Goal: Transaction & Acquisition: Purchase product/service

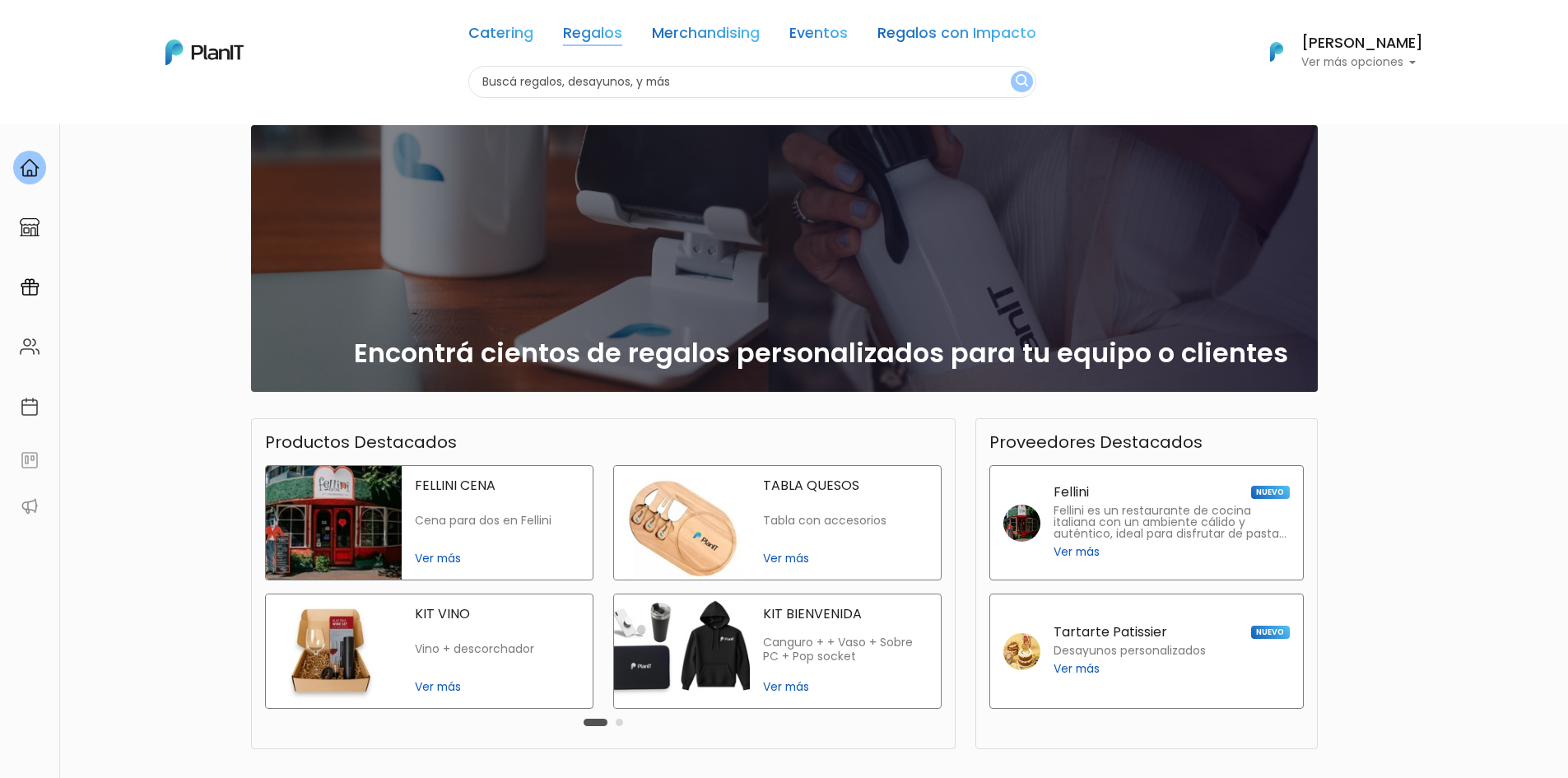
click at [612, 35] on link "Regalos" at bounding box center [593, 36] width 59 height 20
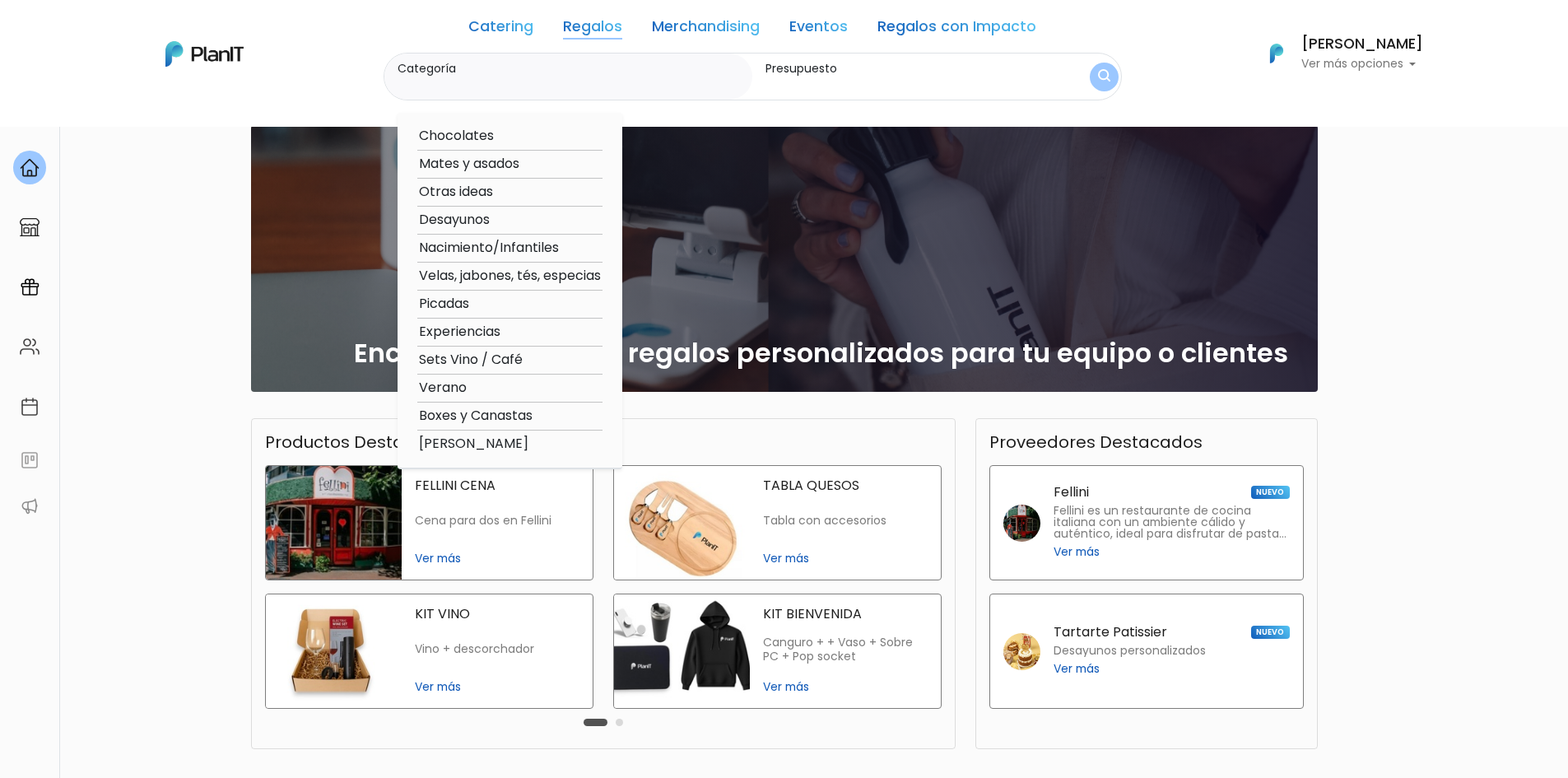
click at [588, 27] on link "Regalos" at bounding box center [593, 30] width 59 height 20
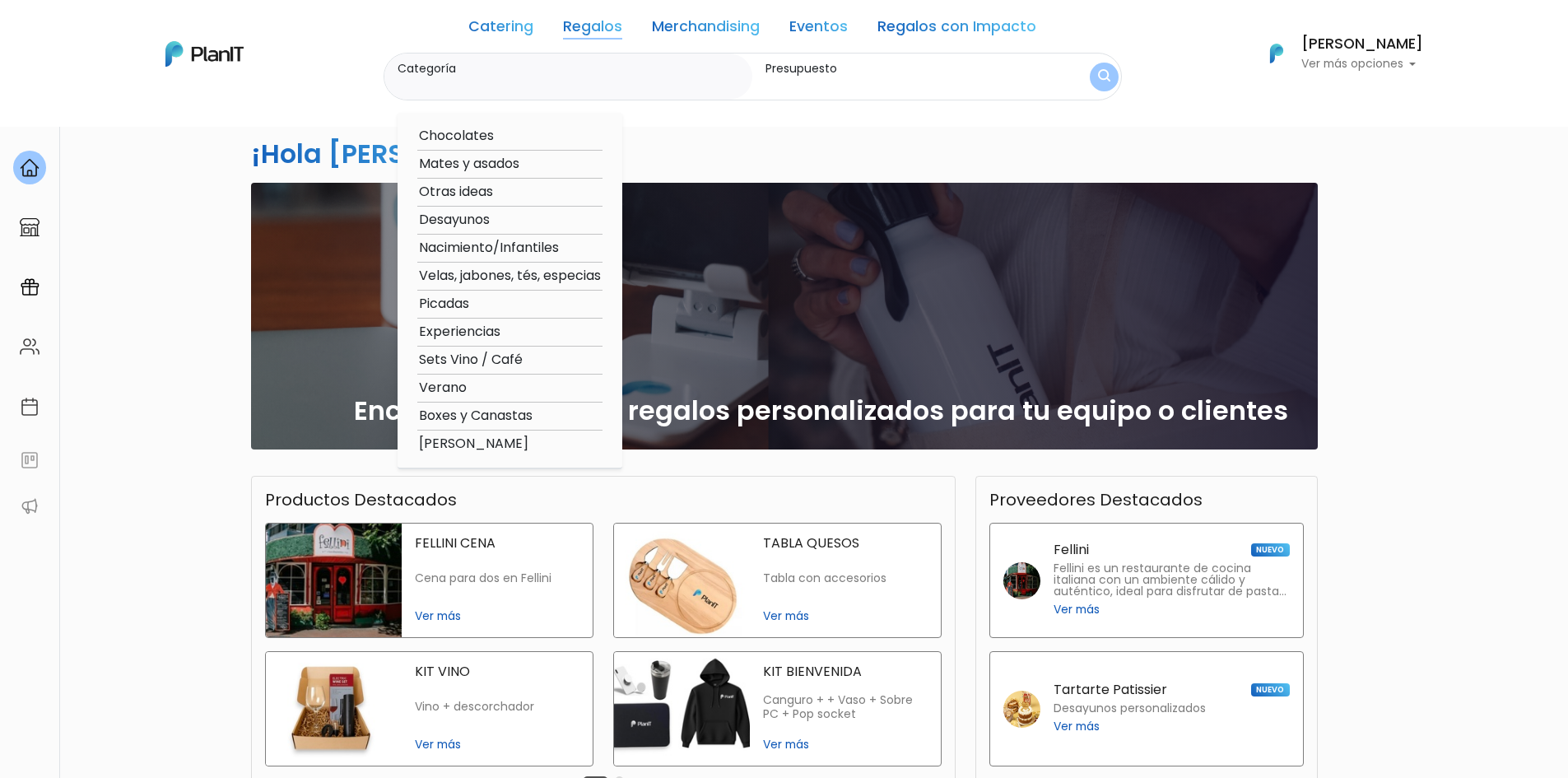
scroll to position [0, 0]
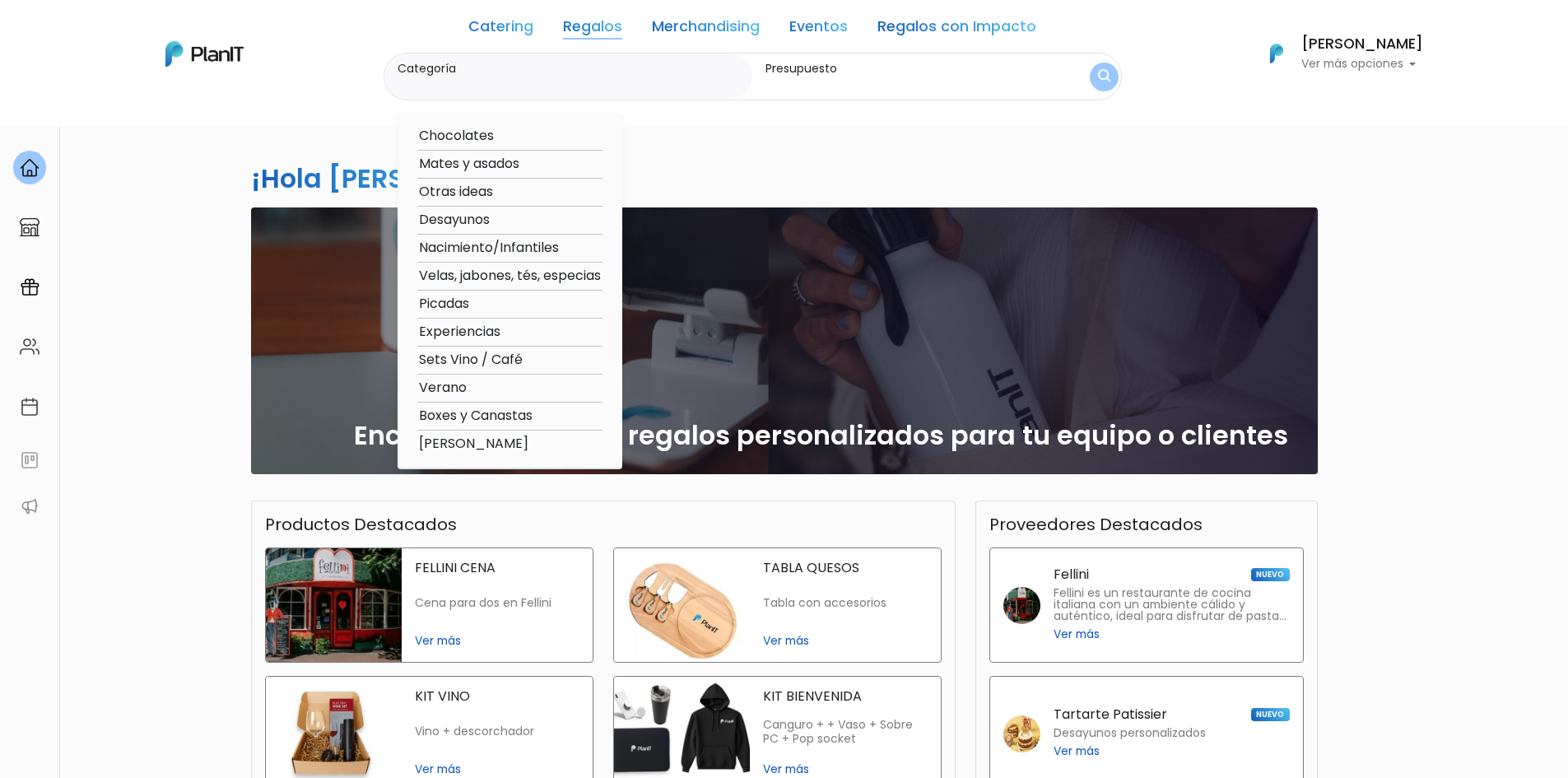
click at [461, 419] on option "Boxes y Canastas" at bounding box center [510, 416] width 185 height 21
type input "Boxes y Canastas"
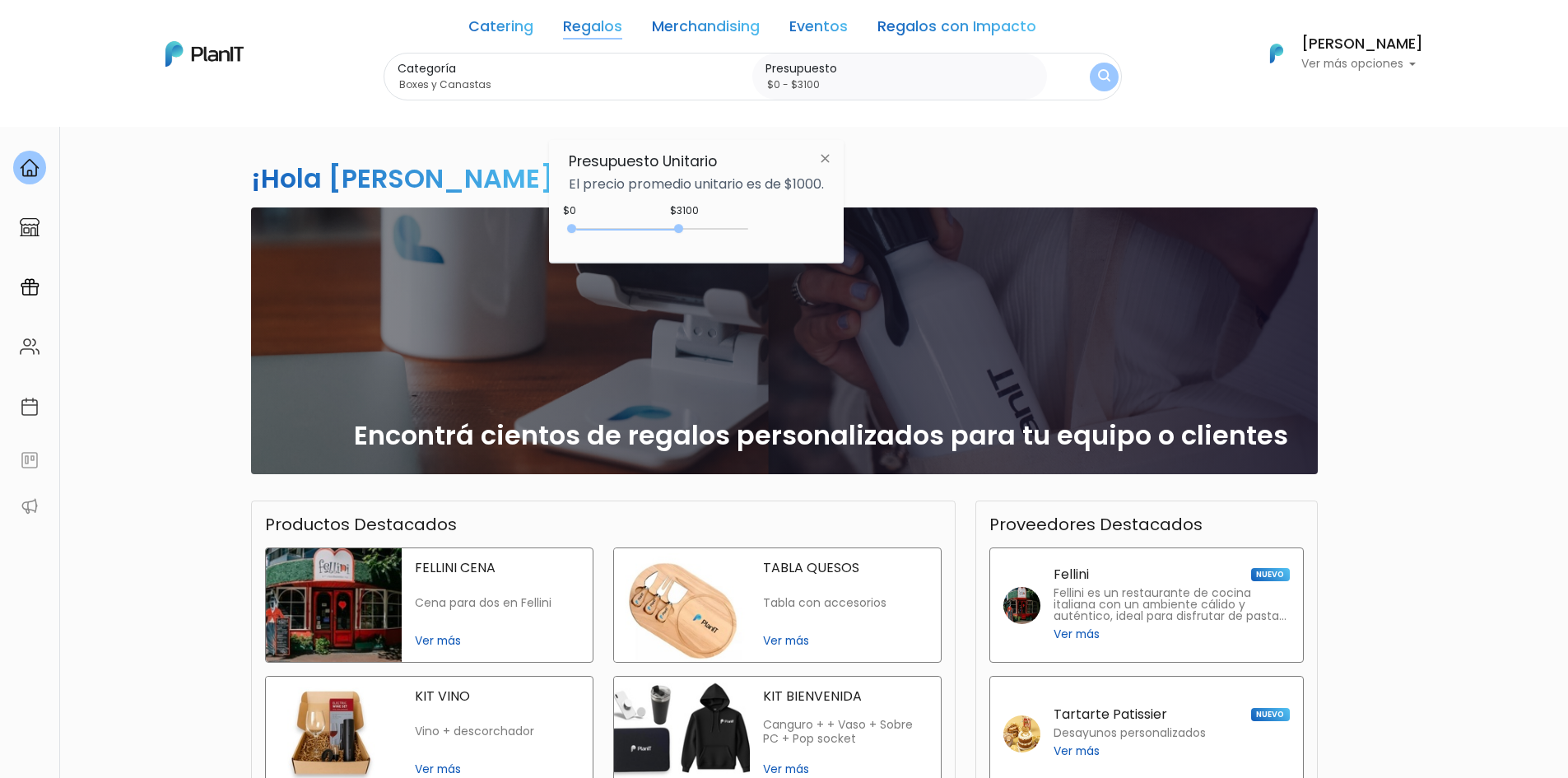
drag, startPoint x: 616, startPoint y: 228, endPoint x: 682, endPoint y: 232, distance: 66.1
click at [682, 232] on div "0 : 3100 0 3100" at bounding box center [661, 232] width 172 height 17
drag, startPoint x: 682, startPoint y: 231, endPoint x: 692, endPoint y: 229, distance: 10.2
click at [692, 229] on div "0 : 3350 0 3350" at bounding box center [661, 232] width 172 height 17
type input "$2100 - $3350"
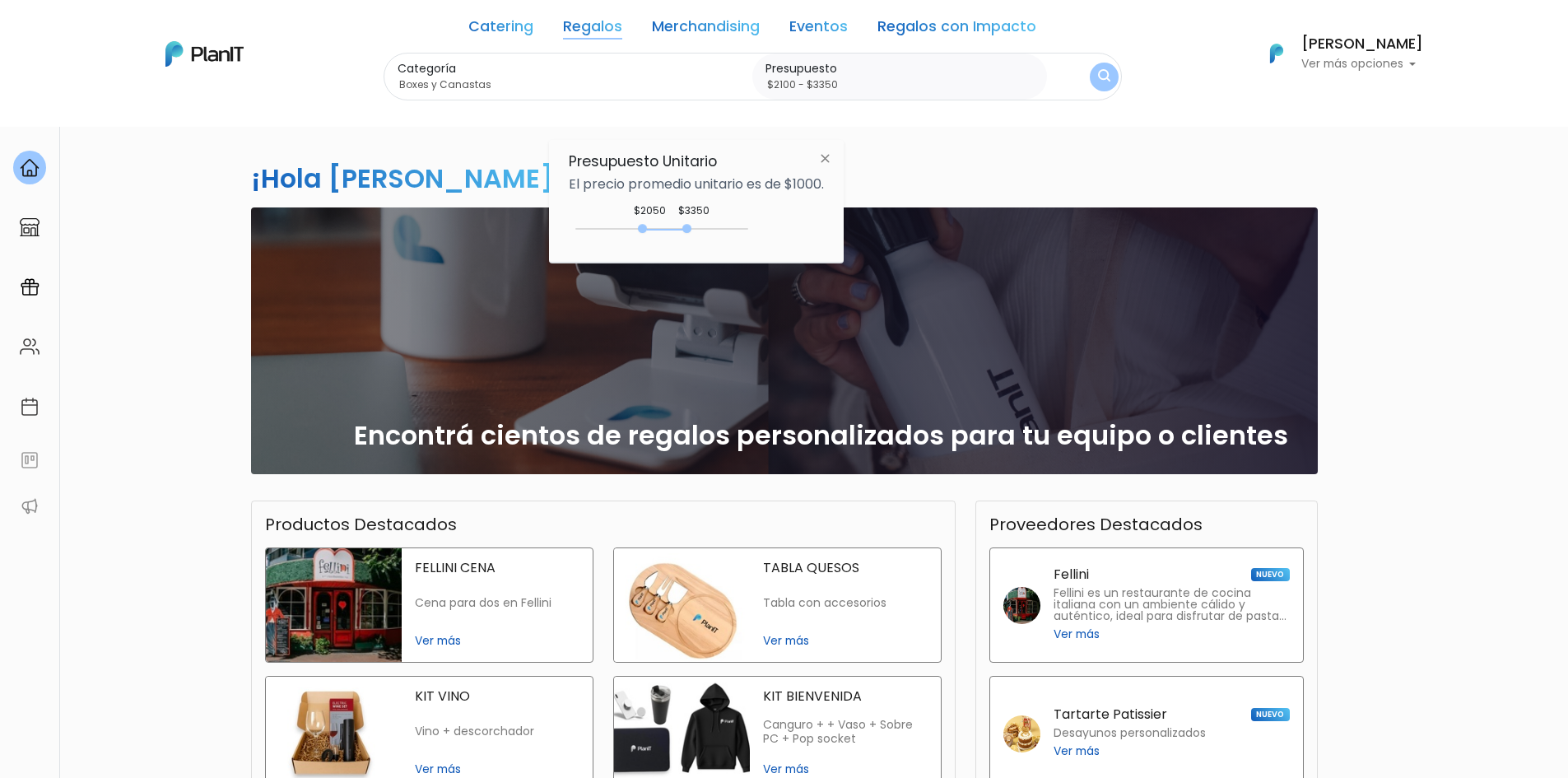
drag, startPoint x: 570, startPoint y: 229, endPoint x: 648, endPoint y: 230, distance: 78.0
click at [647, 230] on div at bounding box center [642, 228] width 9 height 9
click at [1093, 73] on button "submit" at bounding box center [1104, 77] width 33 height 33
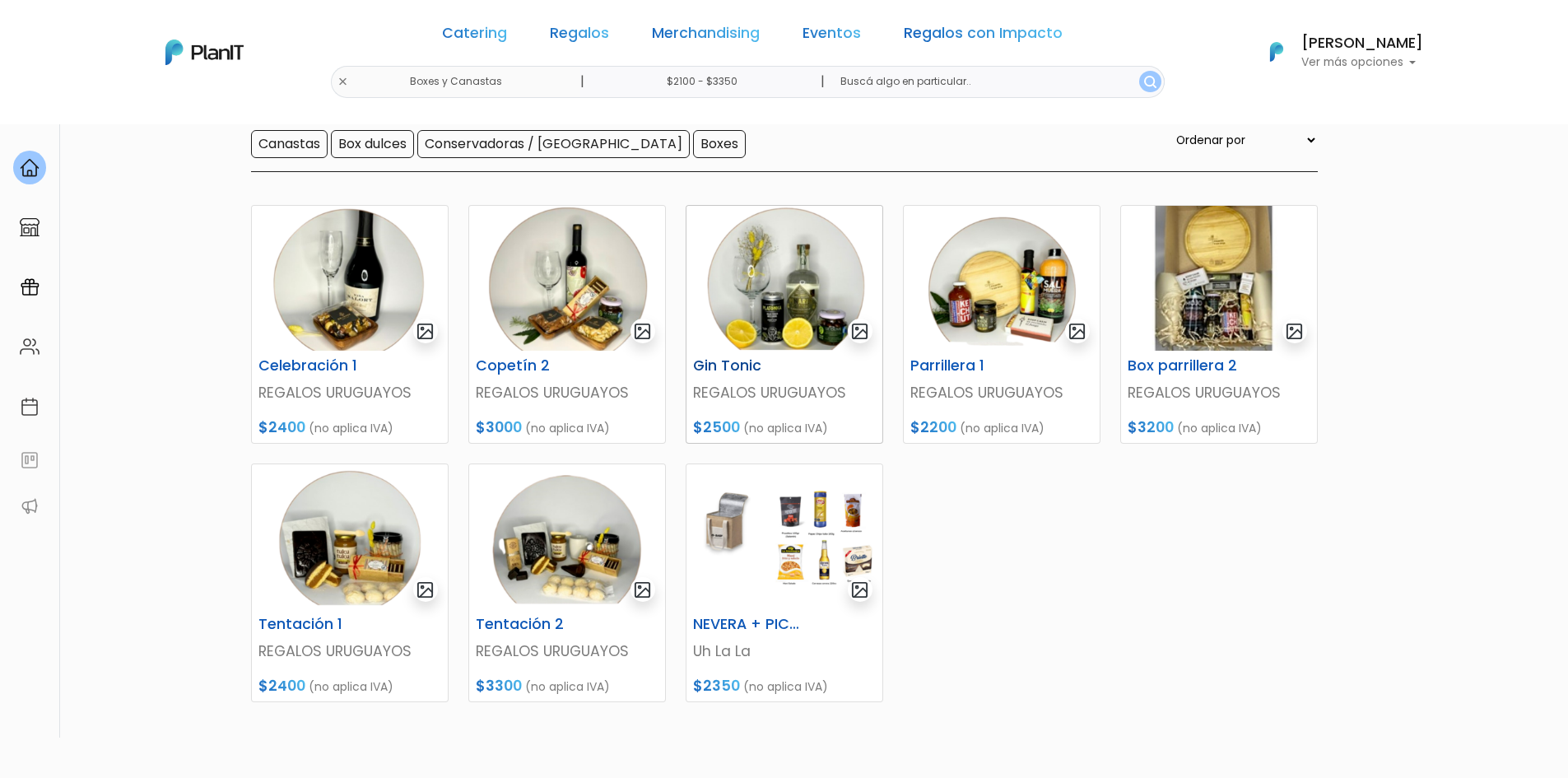
scroll to position [247, 0]
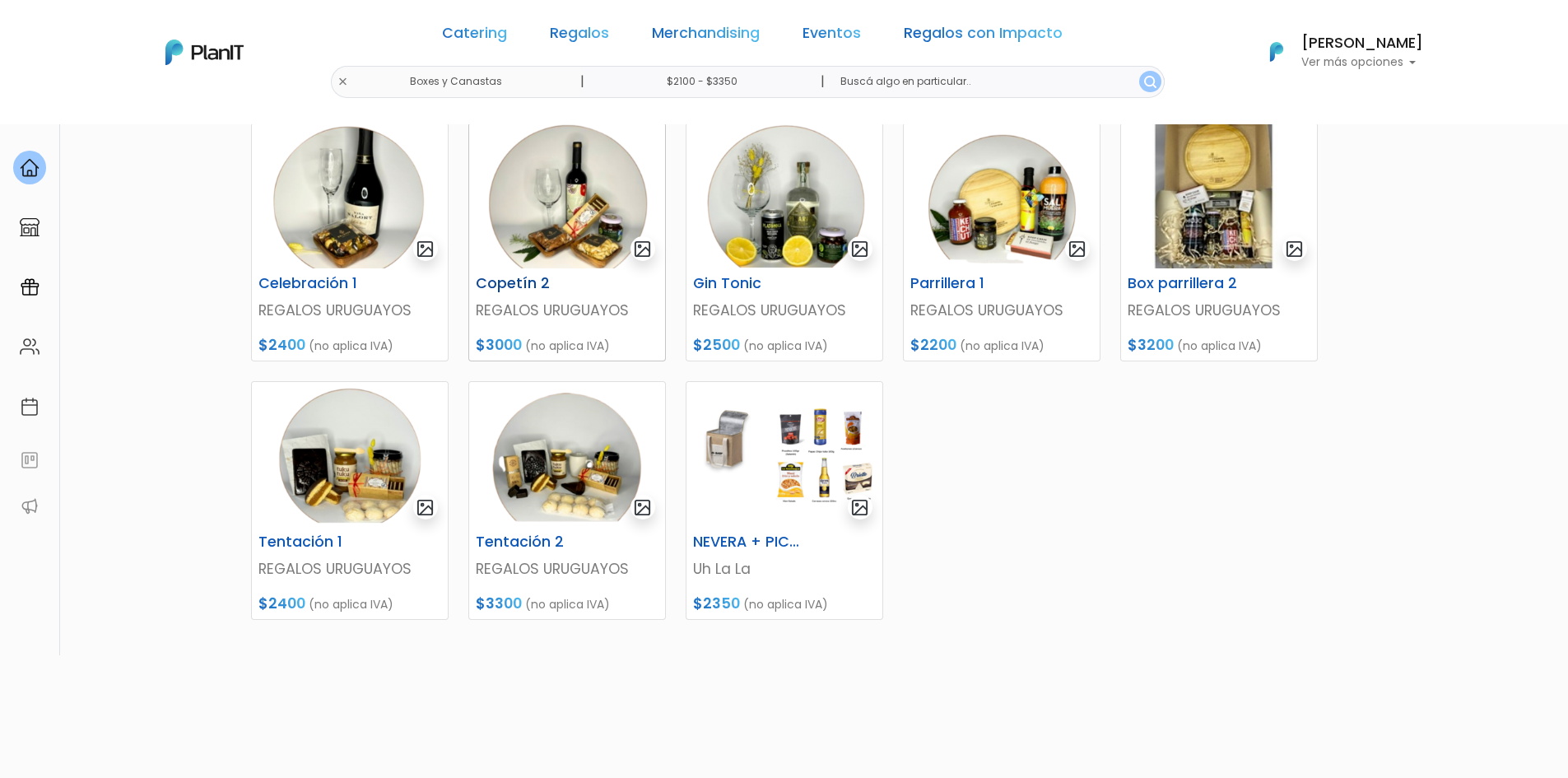
click at [562, 253] on img at bounding box center [566, 196] width 196 height 145
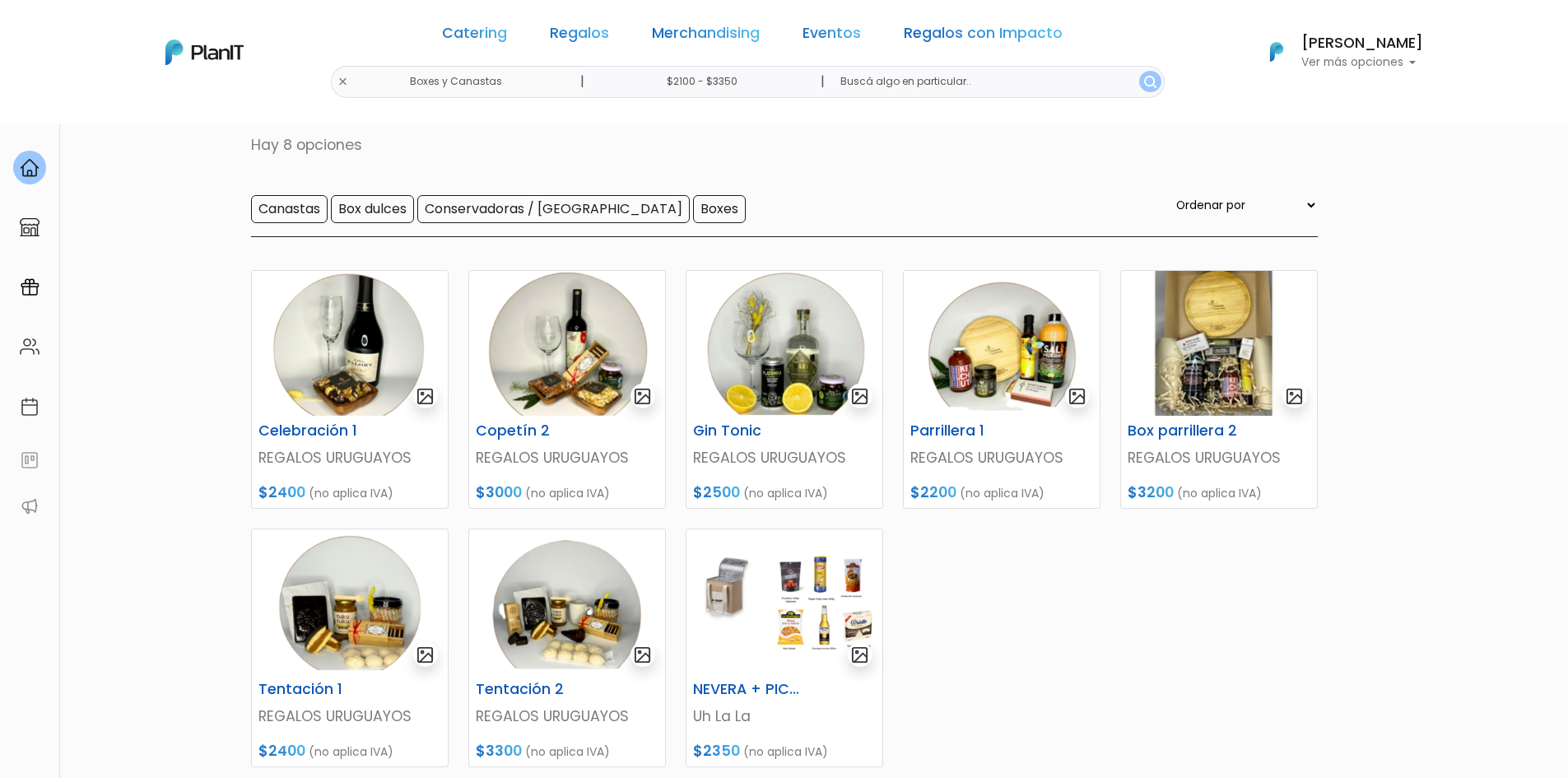
scroll to position [0, 0]
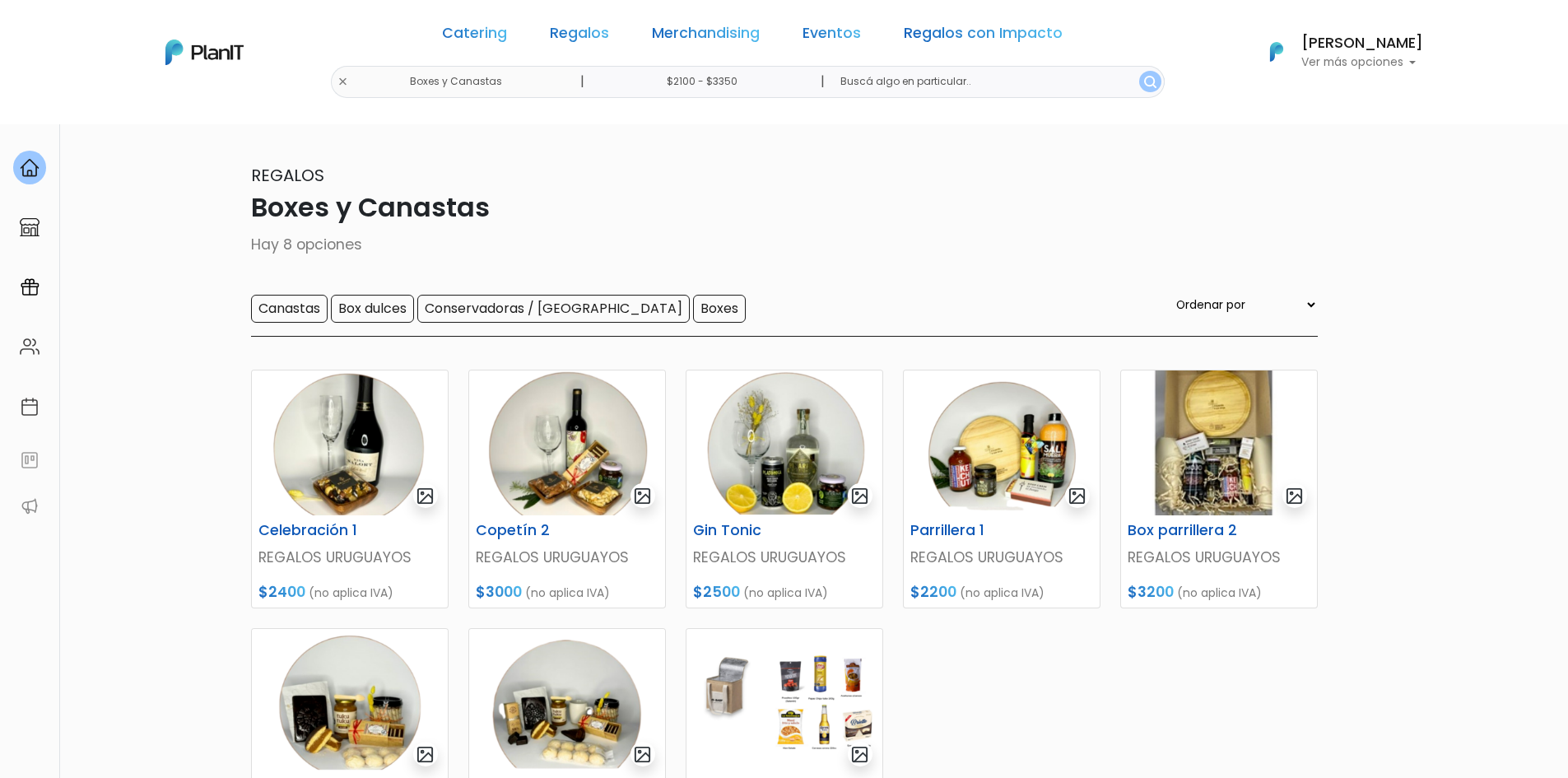
click at [746, 88] on input "$2100 - $3350" at bounding box center [705, 82] width 250 height 32
type input "$2100 - $4000"
drag, startPoint x: 690, startPoint y: 221, endPoint x: 714, endPoint y: 232, distance: 26.4
click at [714, 232] on div "2100 : 4000 2100 4000" at bounding box center [661, 229] width 172 height 17
click at [1139, 77] on button "submit" at bounding box center [1150, 82] width 22 height 21
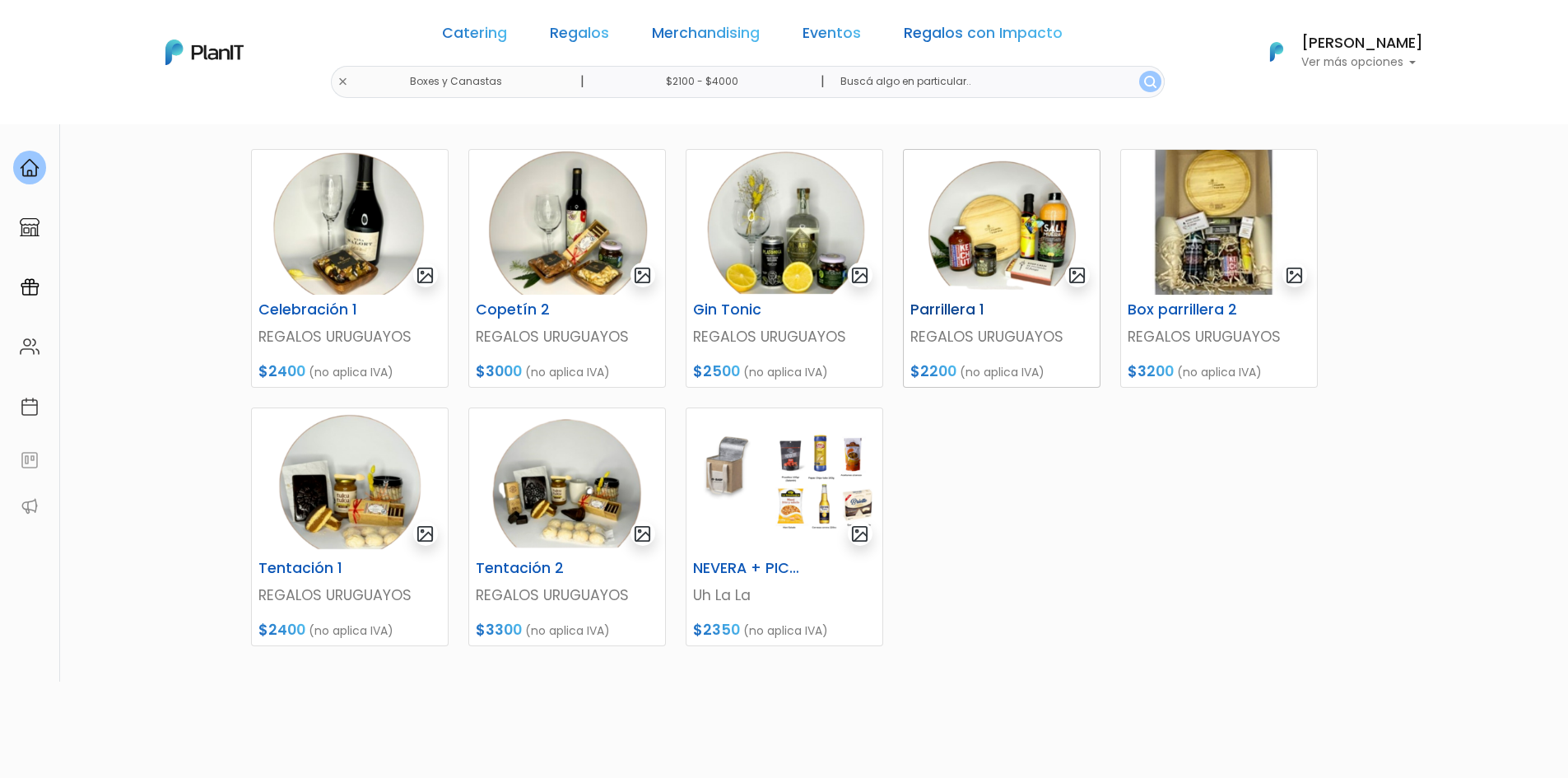
scroll to position [194, 0]
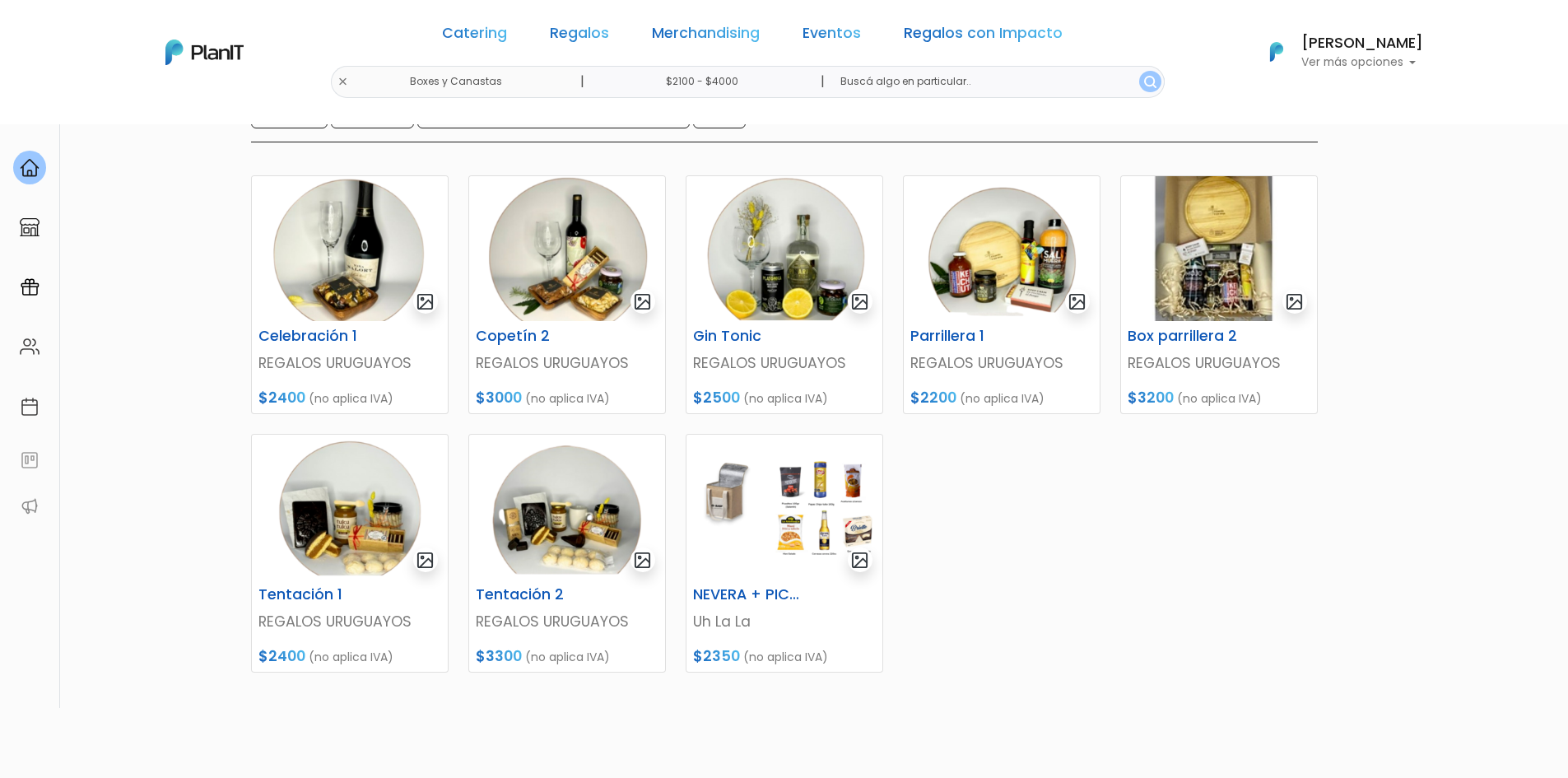
click at [1083, 537] on div "Celebración 1 REGALOS URUGUAYOS $2400 (no aplica IVA) Copetín 2 REGALOS URUGUAY…" at bounding box center [784, 480] width 1087 height 648
click at [1126, 554] on div "Celebración 1 REGALOS URUGUAYOS $2400 (no aplica IVA) Copetín 2 REGALOS URUGUAY…" at bounding box center [784, 480] width 1087 height 648
click at [1209, 274] on img at bounding box center [1218, 248] width 196 height 145
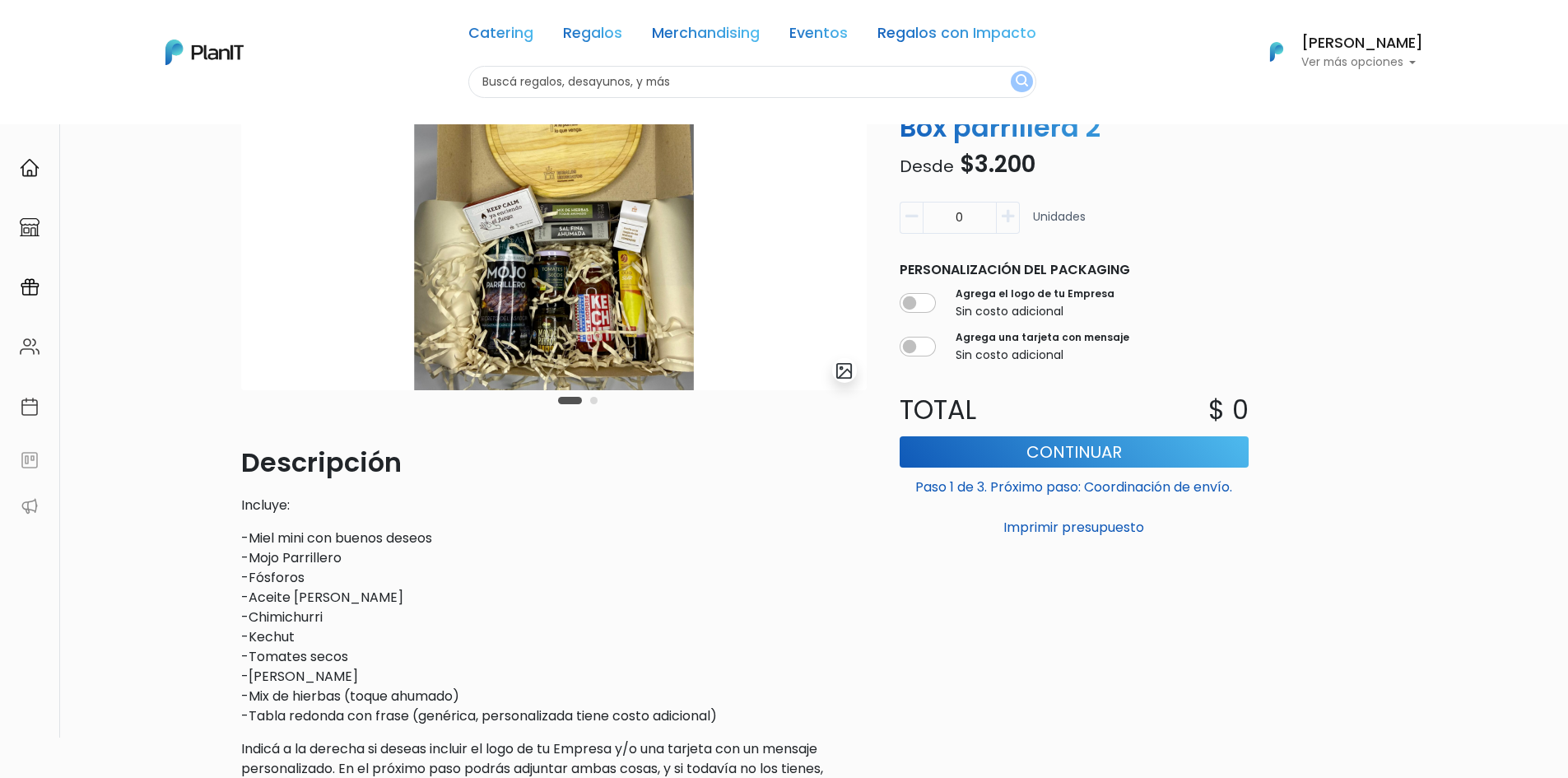
scroll to position [247, 0]
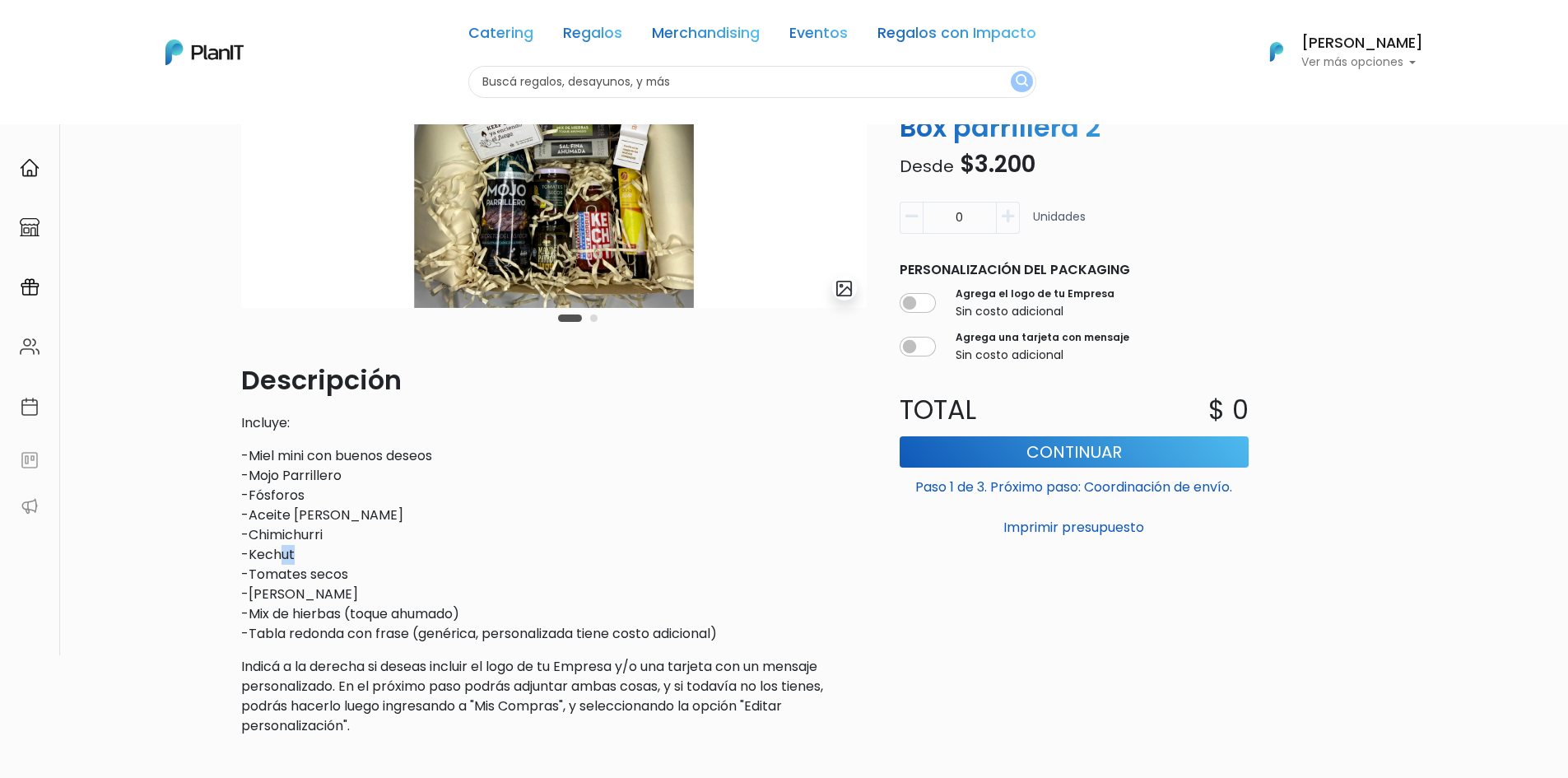
drag, startPoint x: 277, startPoint y: 552, endPoint x: 316, endPoint y: 561, distance: 40.0
click at [315, 562] on p "-Miel mini con buenos deseos -Mojo Parrillero -Fósforos -Aceite [PERSON_NAME] -…" at bounding box center [554, 545] width 626 height 197
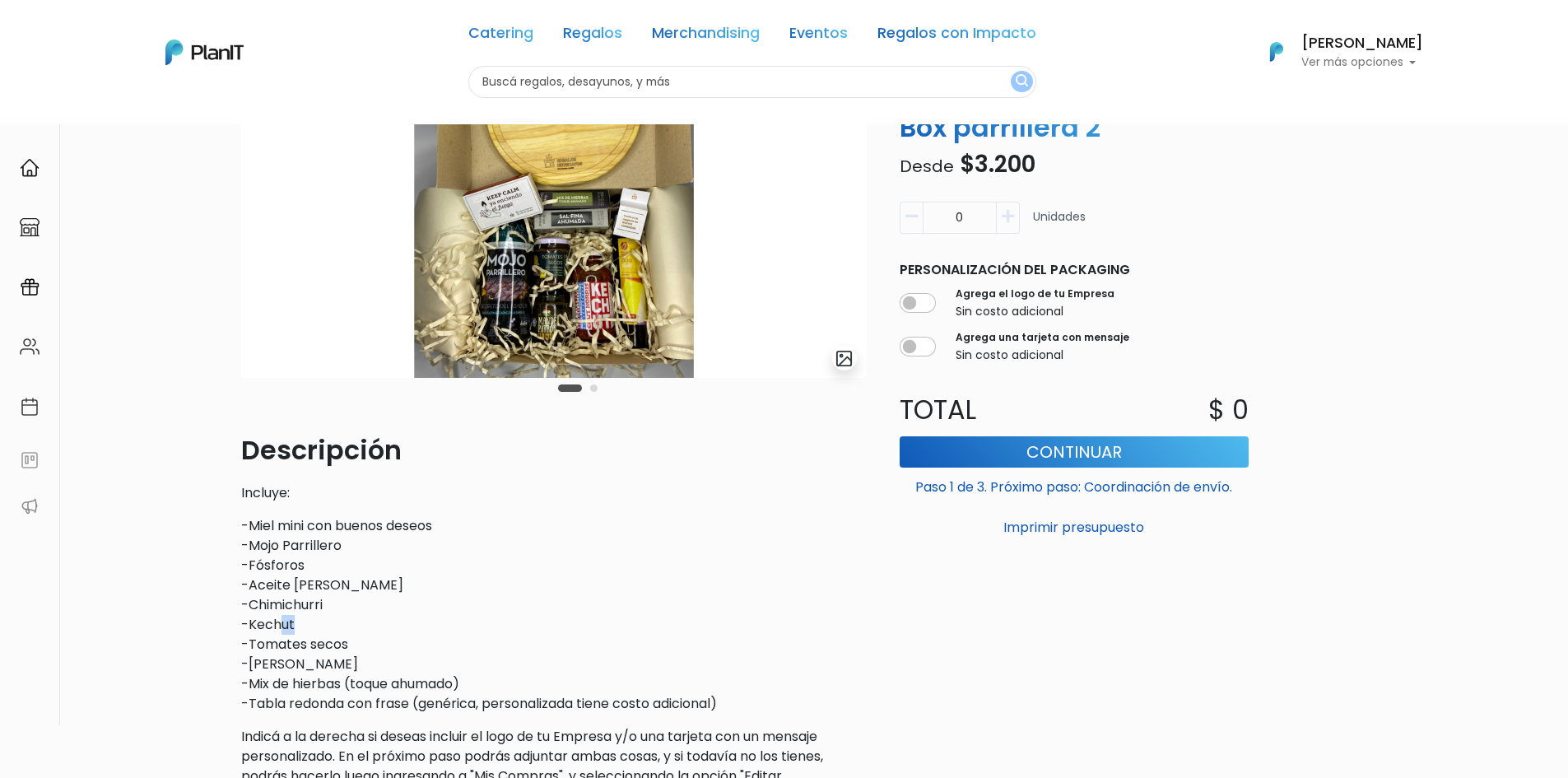
scroll to position [83, 0]
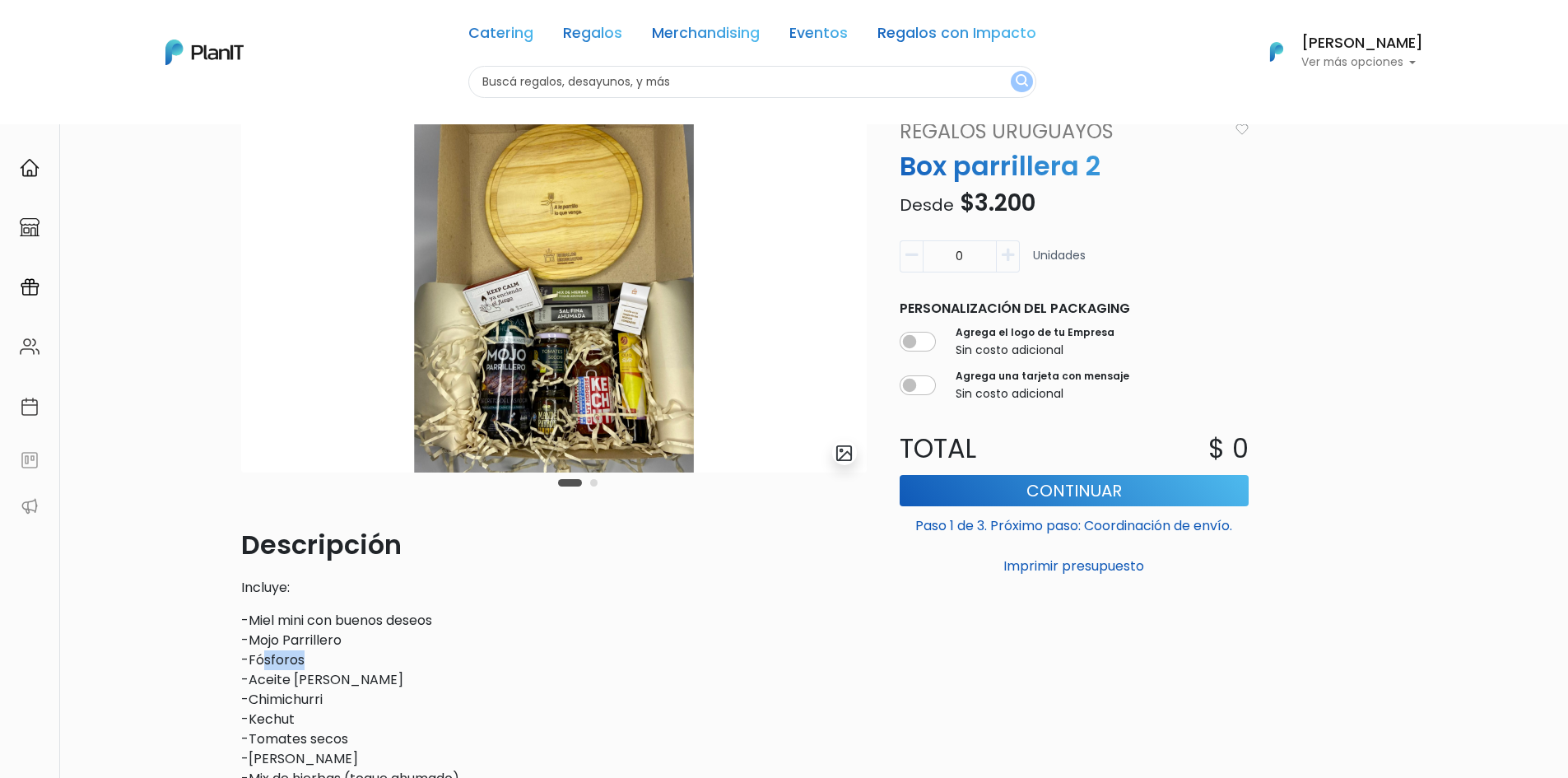
drag, startPoint x: 261, startPoint y: 667, endPoint x: 353, endPoint y: 657, distance: 92.5
click at [352, 658] on p "-Miel mini con buenos deseos -Mojo Parrillero -Fósforos -Aceite de Oliva -Chimi…" at bounding box center [554, 709] width 626 height 197
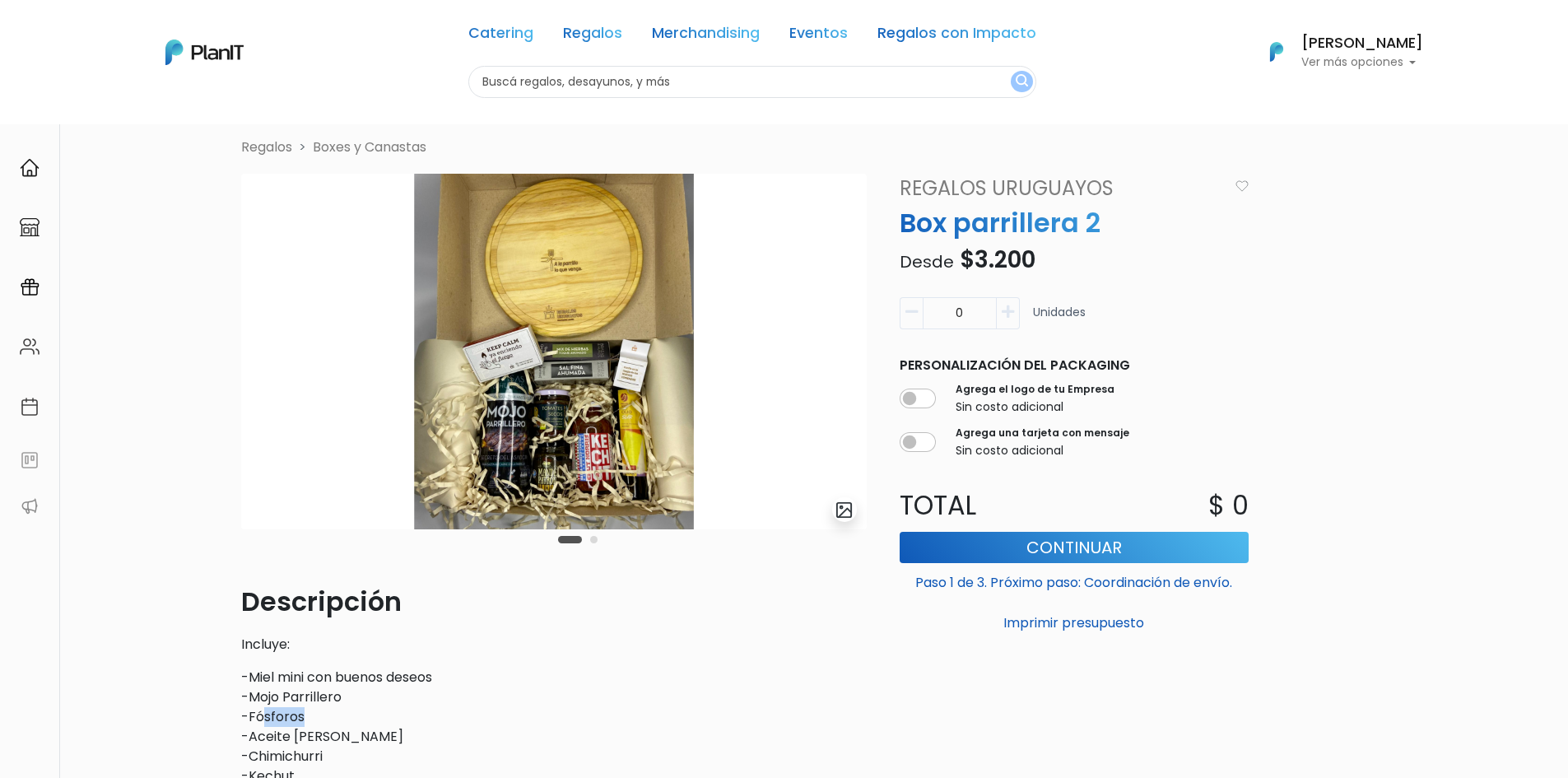
scroll to position [0, 0]
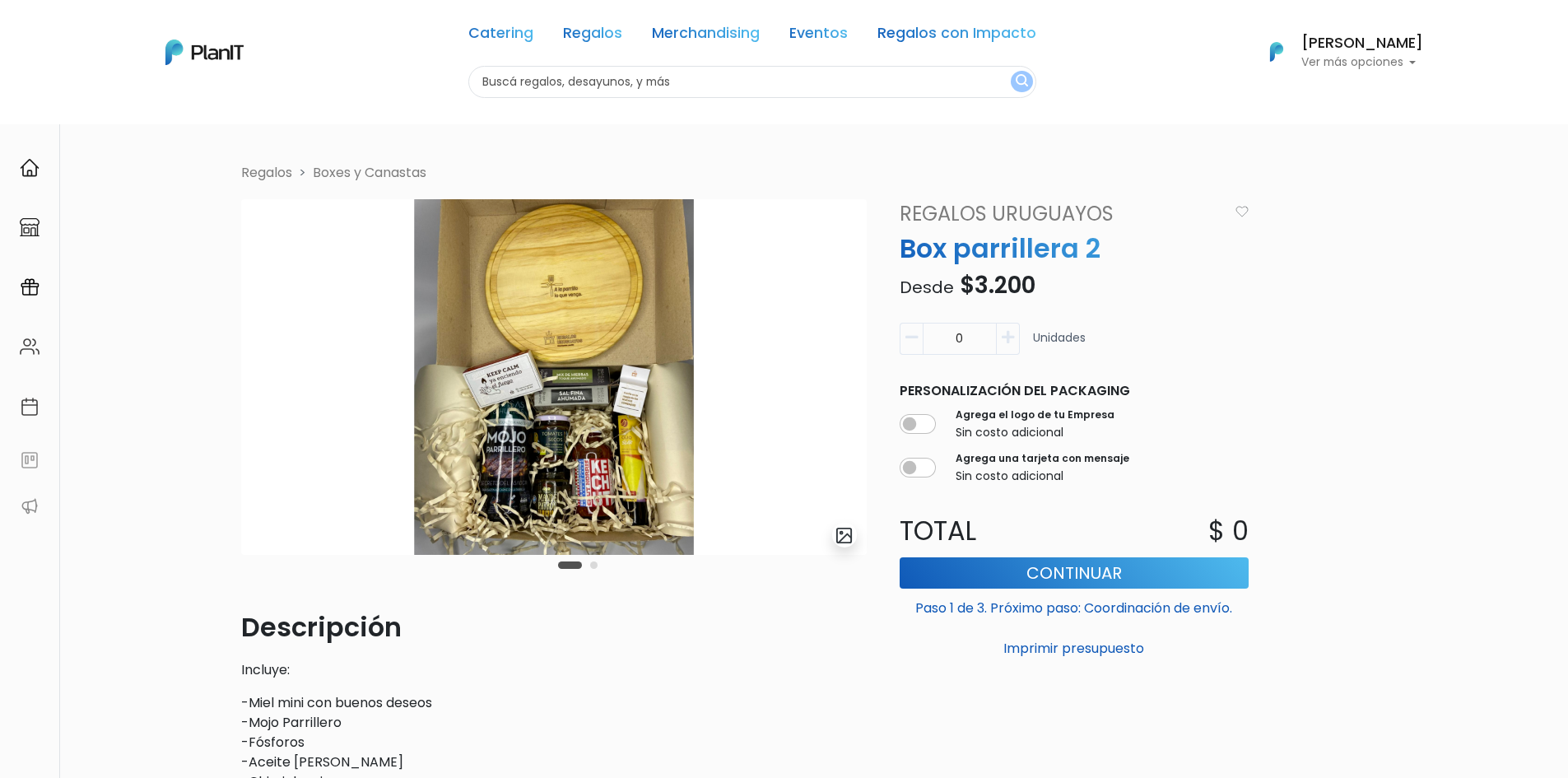
click at [602, 19] on div "Catering Regalos Merchandising Eventos Regalos con Impacto" at bounding box center [752, 36] width 568 height 59
click at [607, 33] on link "Regalos" at bounding box center [593, 36] width 59 height 20
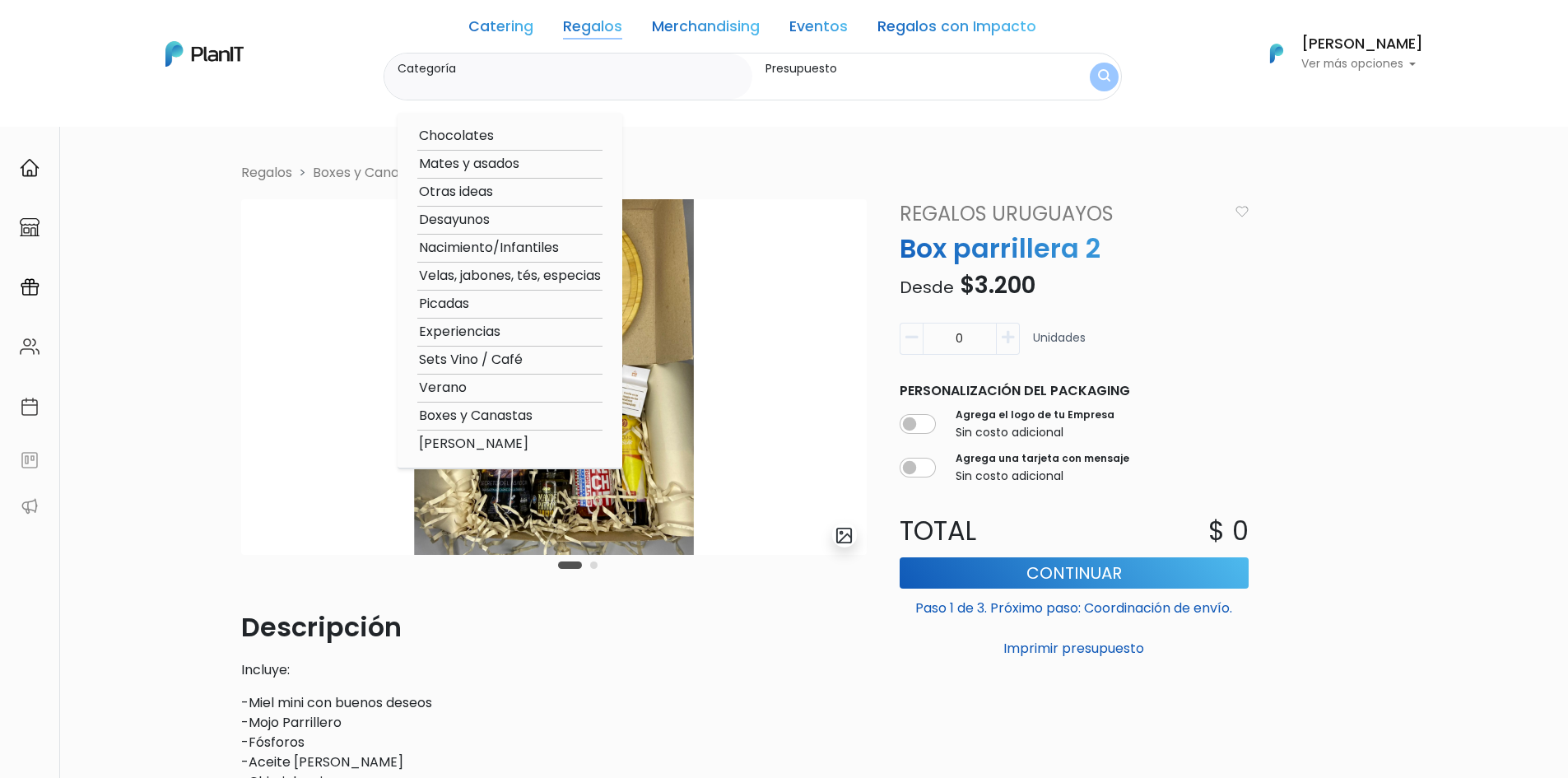
click at [502, 368] on option "Sets Vino / Café" at bounding box center [510, 360] width 185 height 21
type input "Sets Vino / Café"
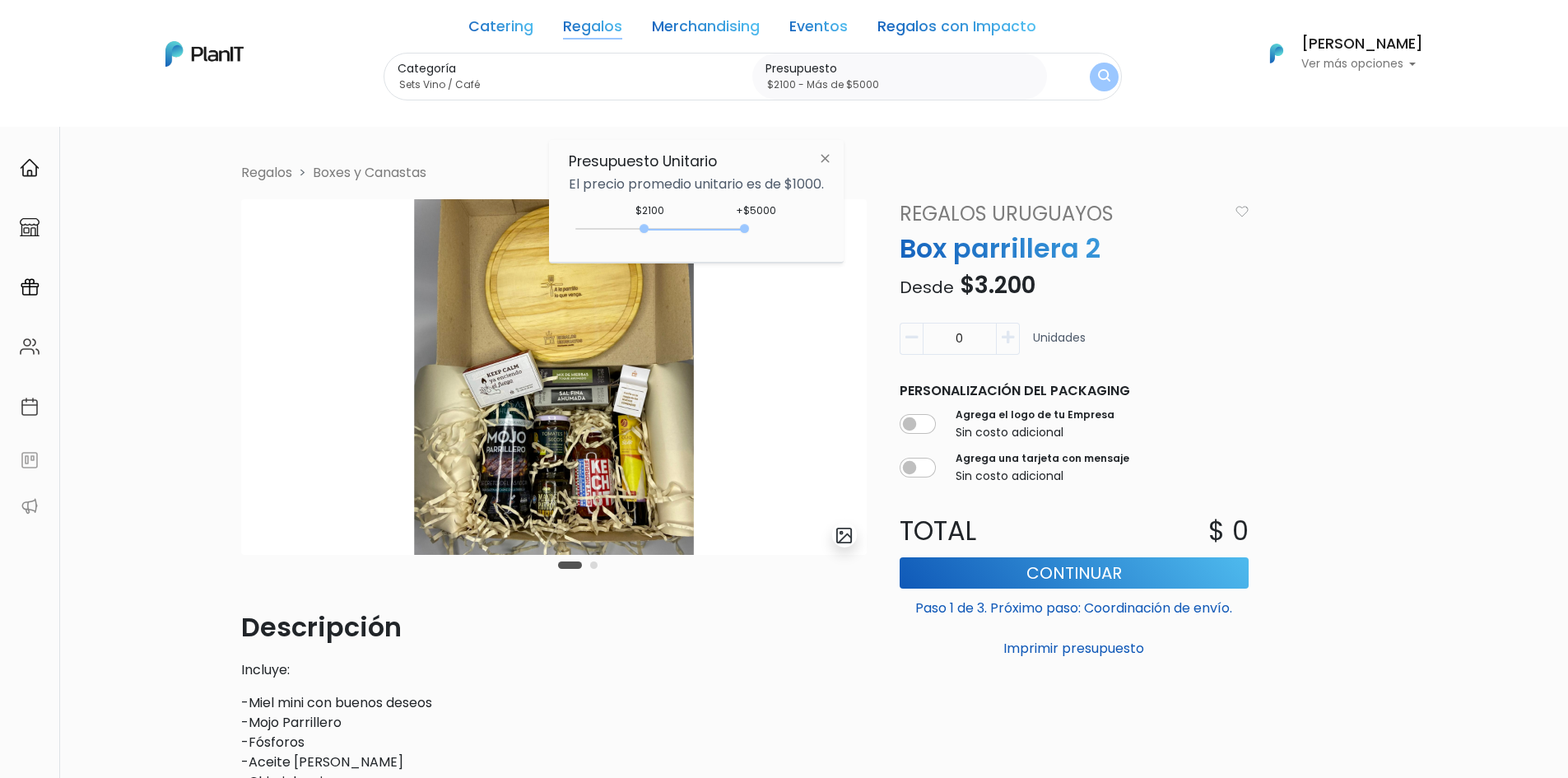
drag, startPoint x: 783, startPoint y: 234, endPoint x: 798, endPoint y: 236, distance: 15.1
click at [798, 236] on div "+$5000 $2100 2100 : 5000 2100 5000 2100,5000" at bounding box center [696, 232] width 255 height 33
type input "$2400 - Más de $5000"
drag, startPoint x: 646, startPoint y: 227, endPoint x: 658, endPoint y: 230, distance: 12.4
click at [650, 230] on div at bounding box center [645, 228] width 9 height 9
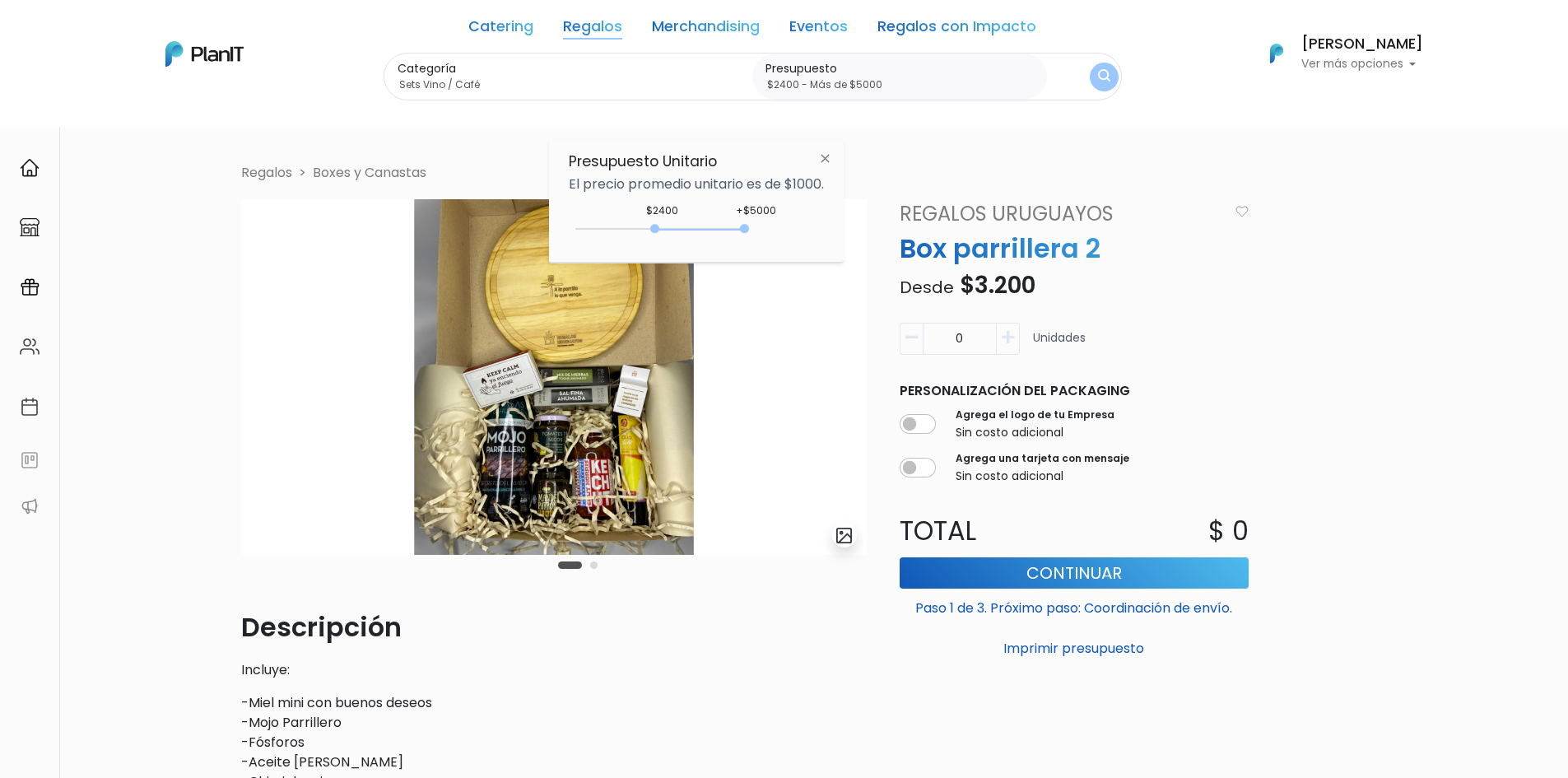
click at [1094, 62] on div "Categoría Sets Vino / Café Chocolates Mates y asados Otras ideas Desayunos Naci…" at bounding box center [753, 77] width 739 height 49
click at [1097, 73] on img "submit" at bounding box center [1103, 77] width 12 height 16
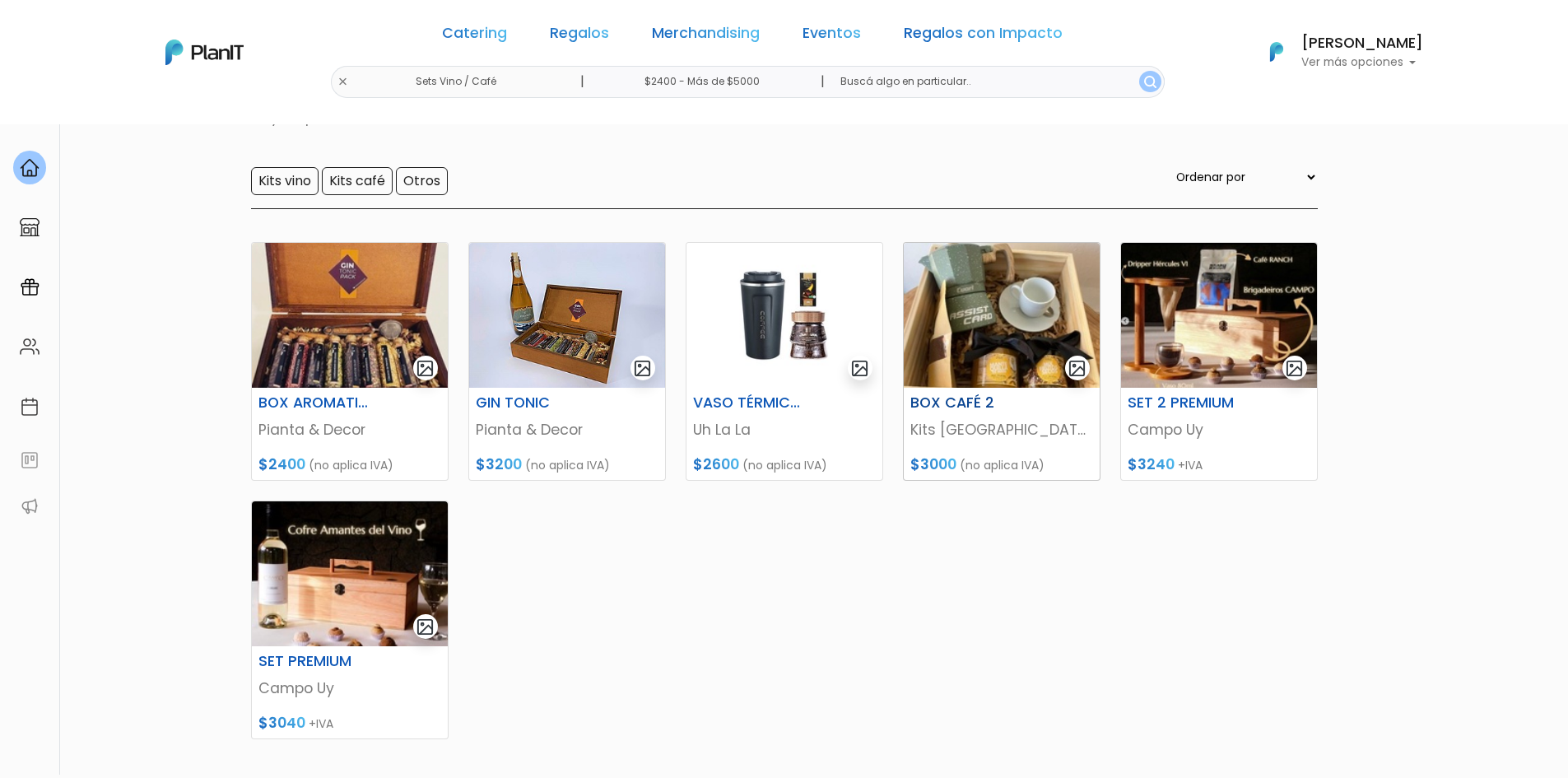
scroll to position [164, 0]
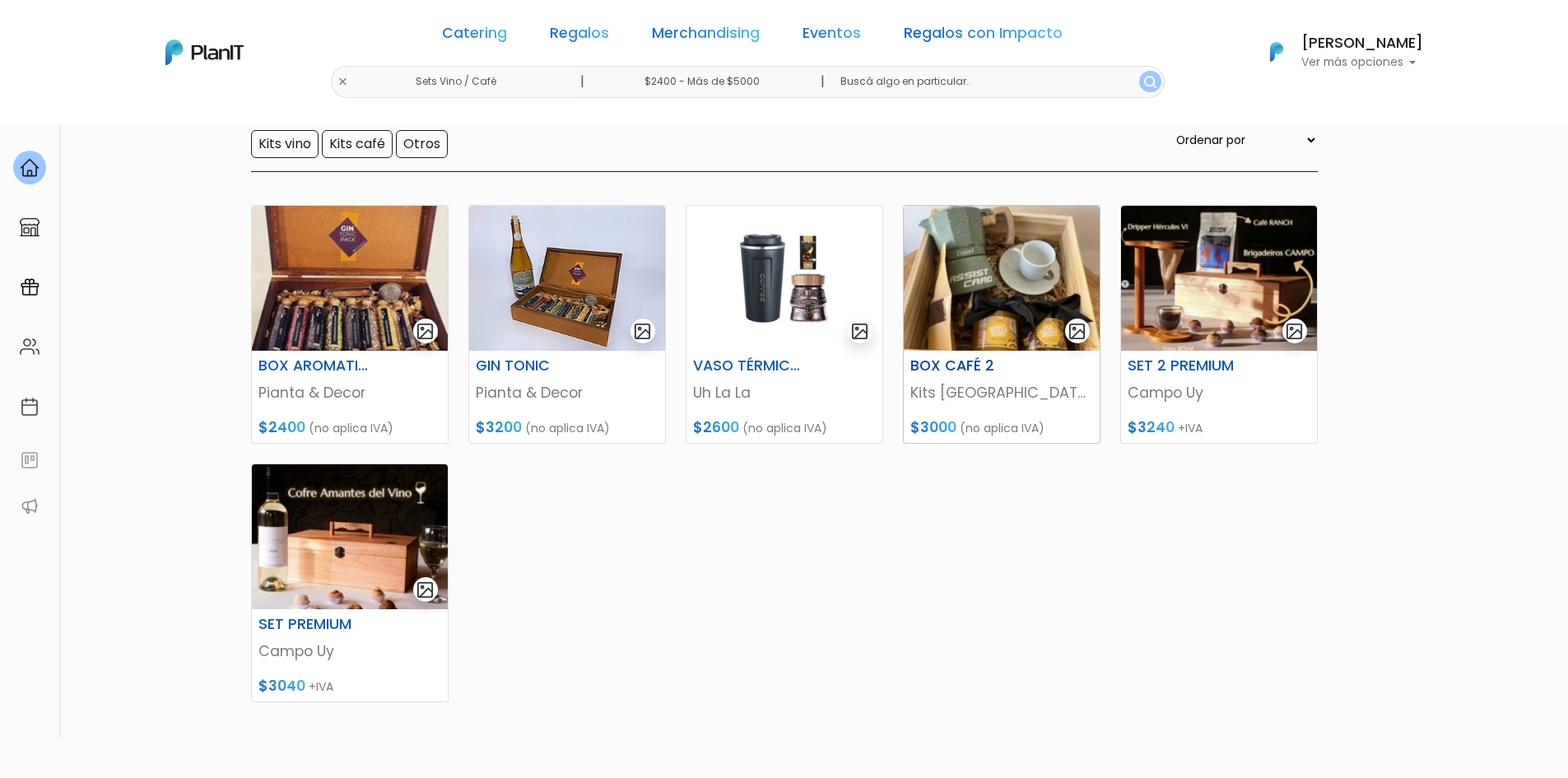
click at [970, 254] on img at bounding box center [1001, 278] width 196 height 145
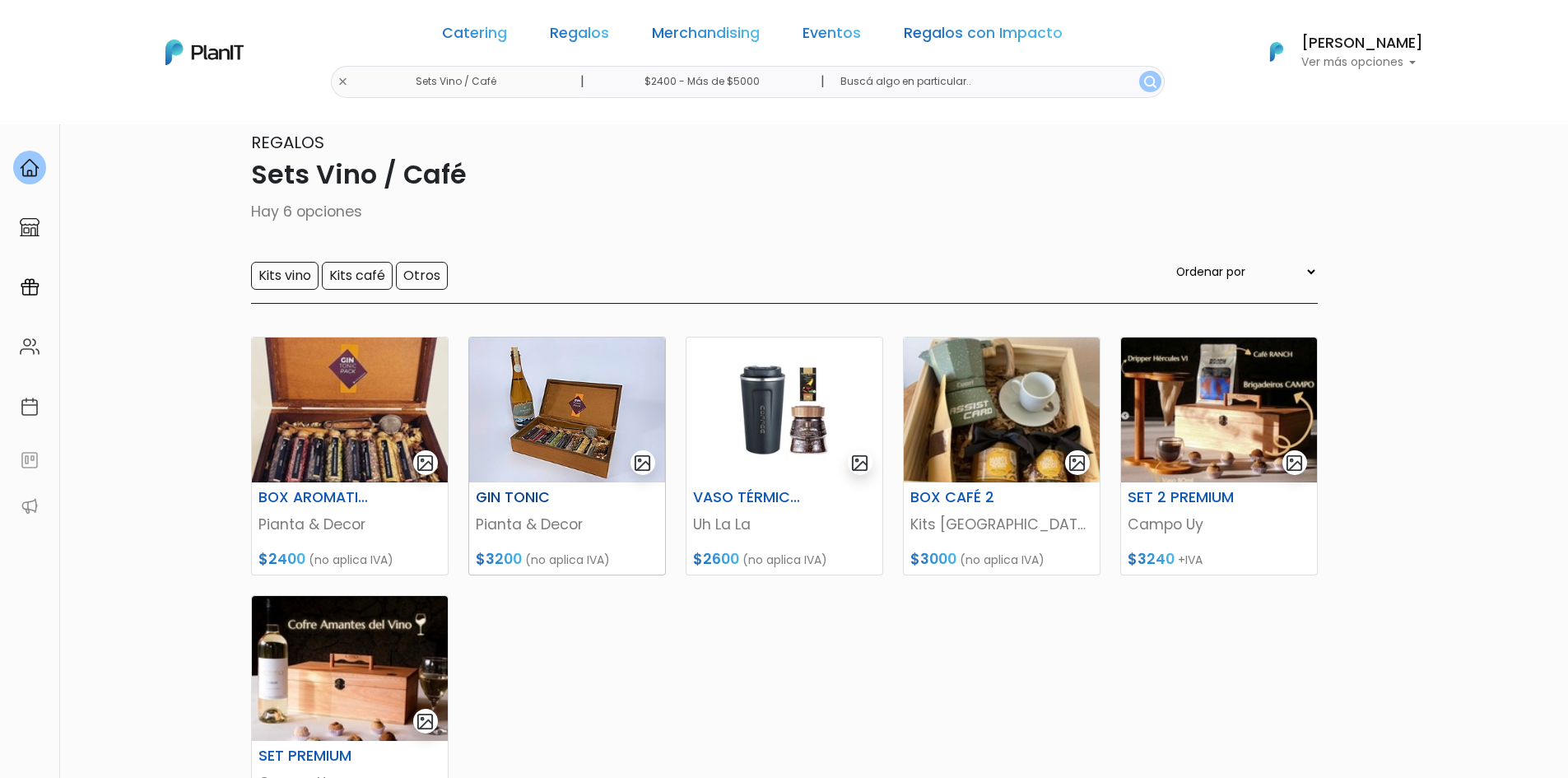
scroll to position [0, 0]
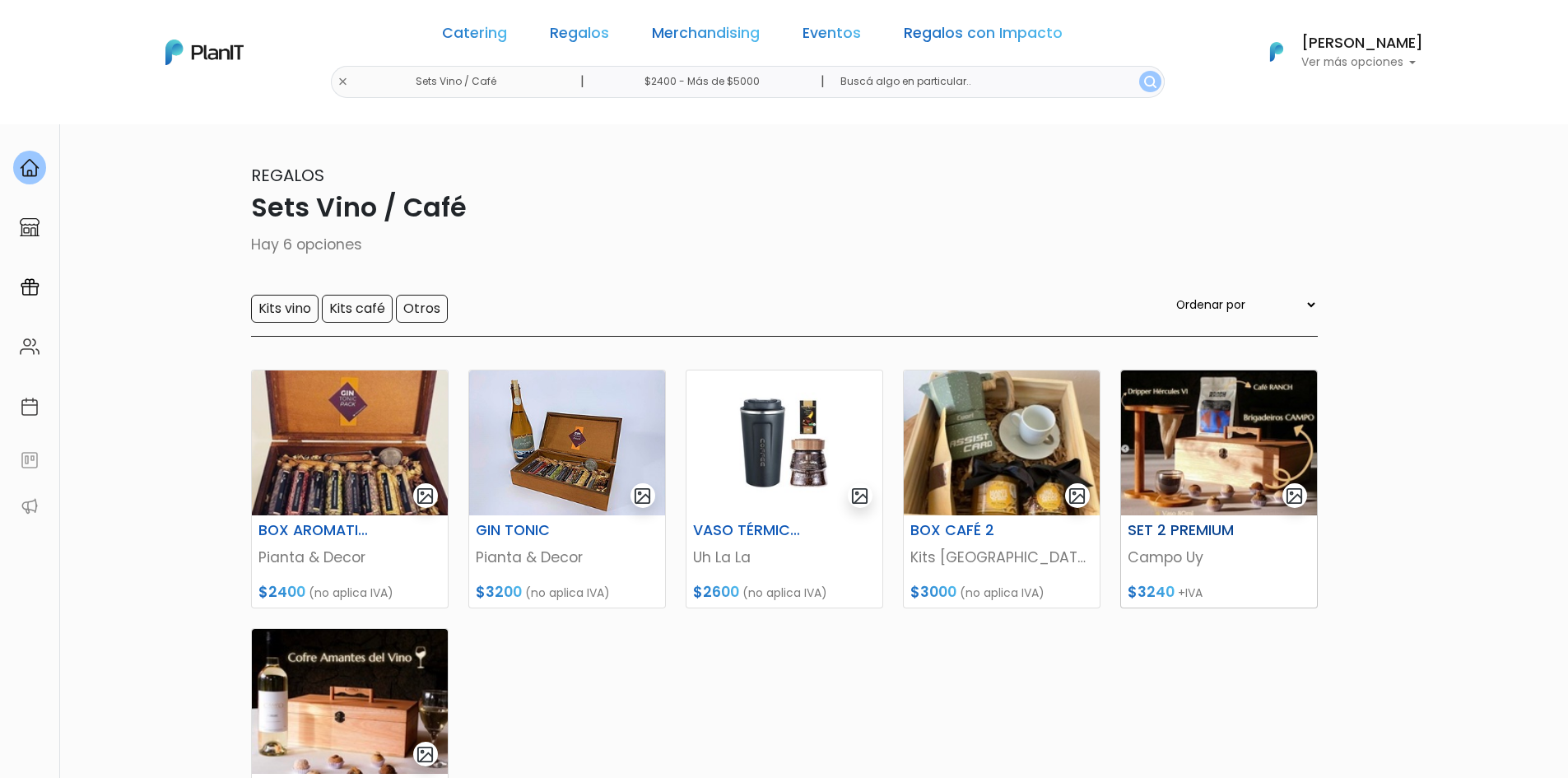
click at [1226, 483] on img at bounding box center [1218, 443] width 196 height 145
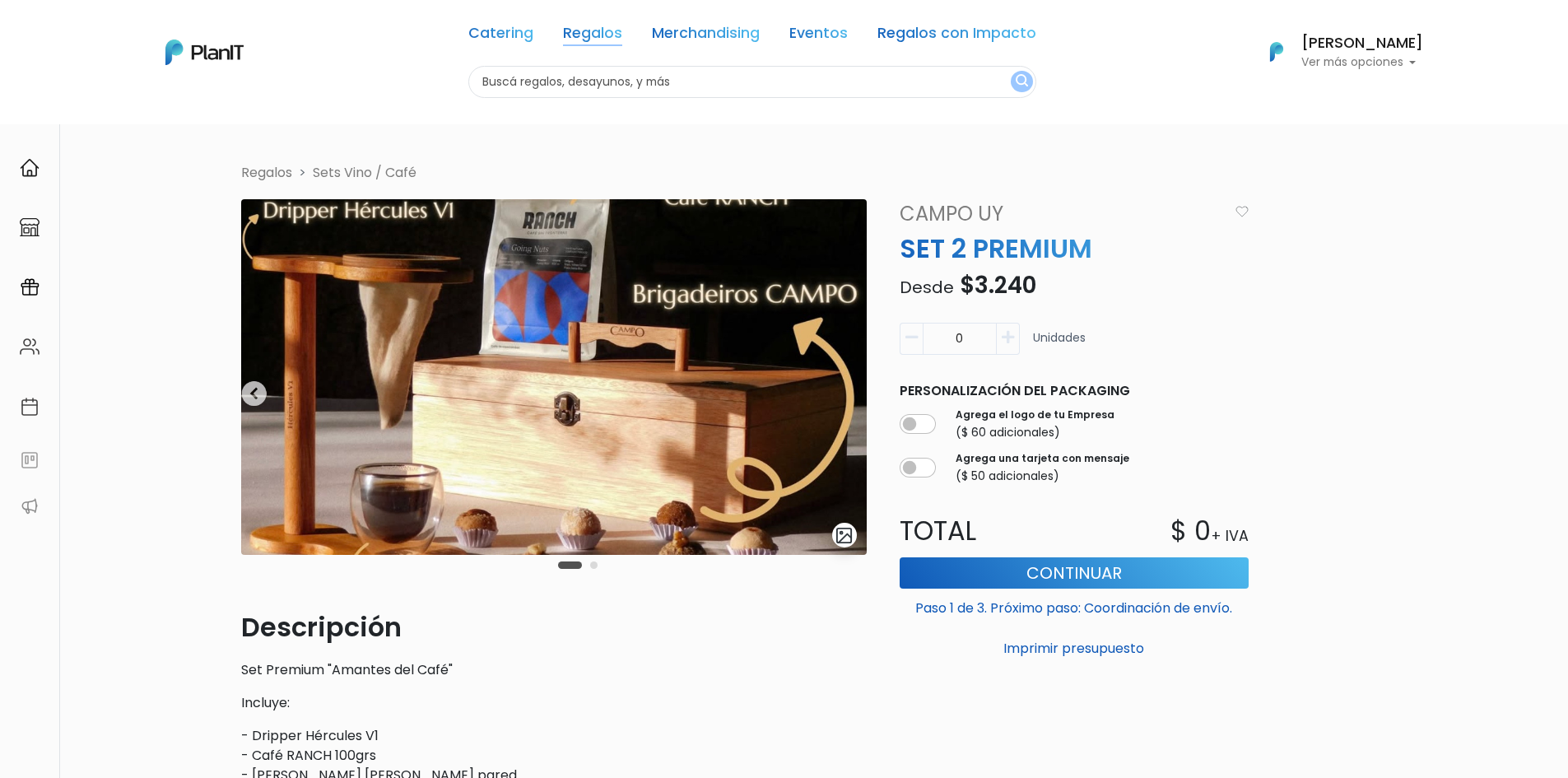
click at [597, 35] on link "Regalos" at bounding box center [593, 36] width 59 height 20
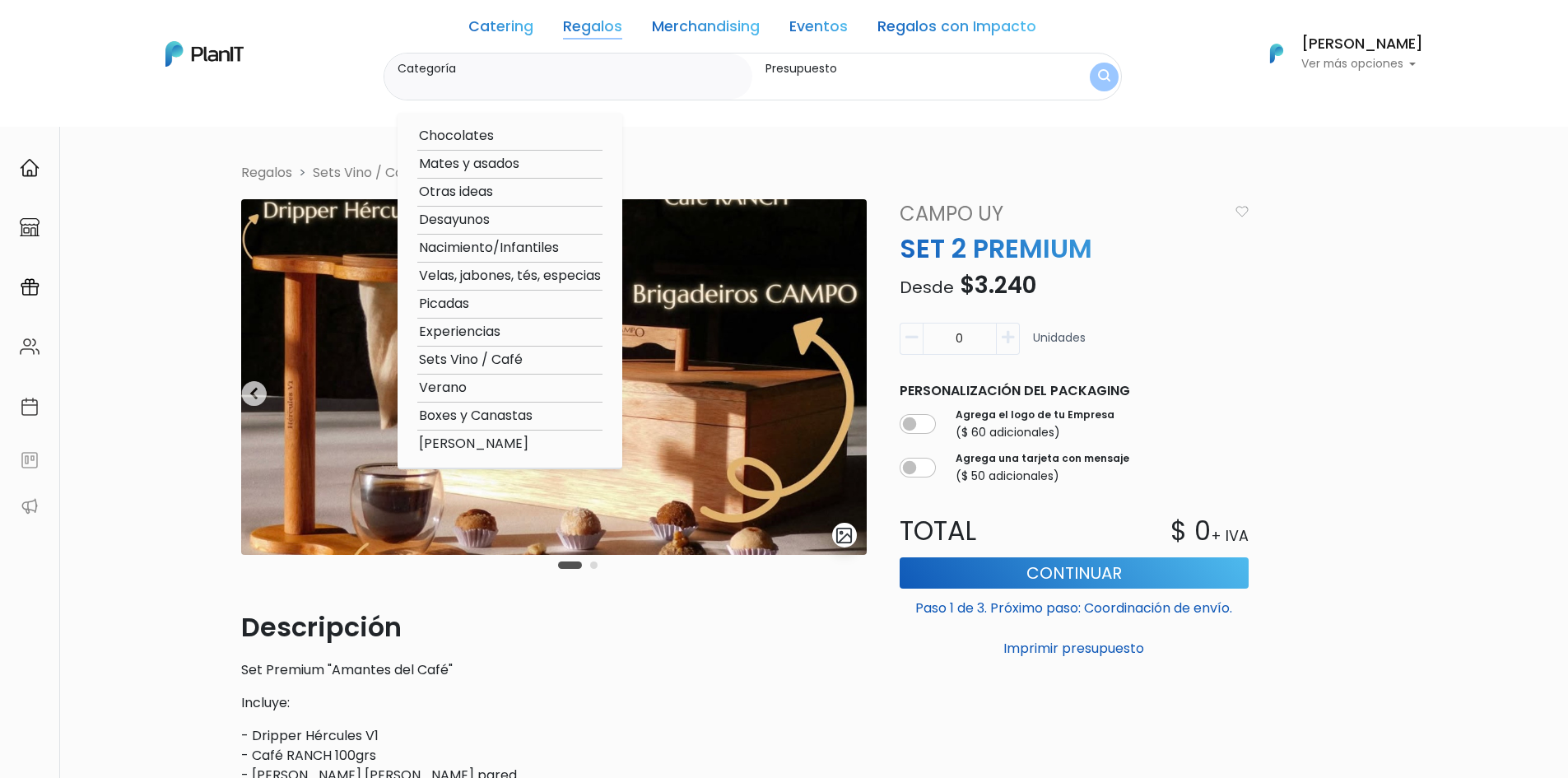
click at [454, 328] on option "Experiencias" at bounding box center [510, 332] width 185 height 21
type input "Experiencias"
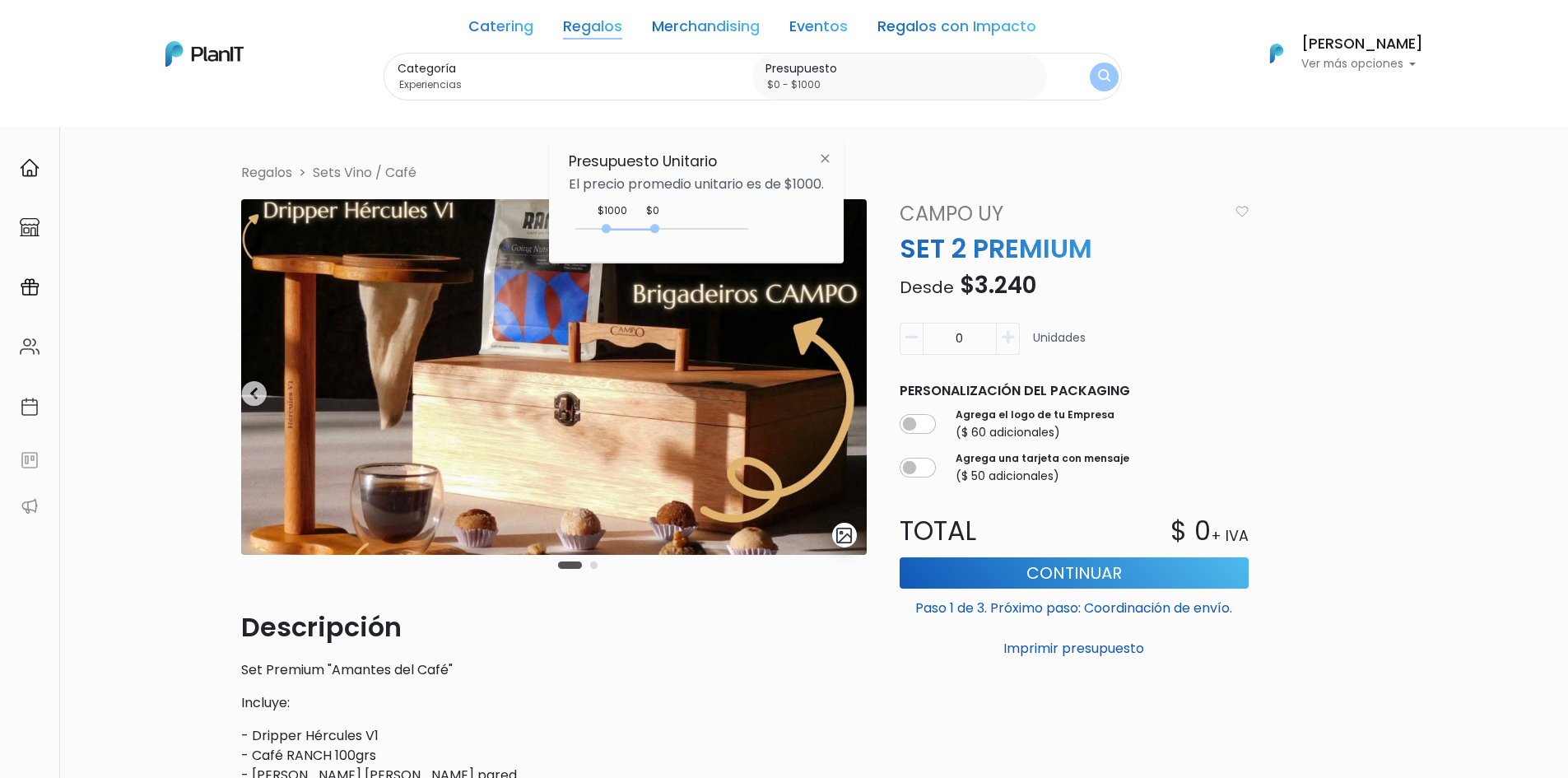
drag, startPoint x: 659, startPoint y: 223, endPoint x: 672, endPoint y: 234, distance: 17.0
click at [672, 234] on div "2400 : 1000 2400 1000 2400,1000" at bounding box center [661, 232] width 172 height 20
drag, startPoint x: 658, startPoint y: 231, endPoint x: 734, endPoint y: 232, distance: 76.0
click at [734, 232] on div "1000 : 4600 1000 4600" at bounding box center [661, 232] width 172 height 17
type input "$2750 - $4600"
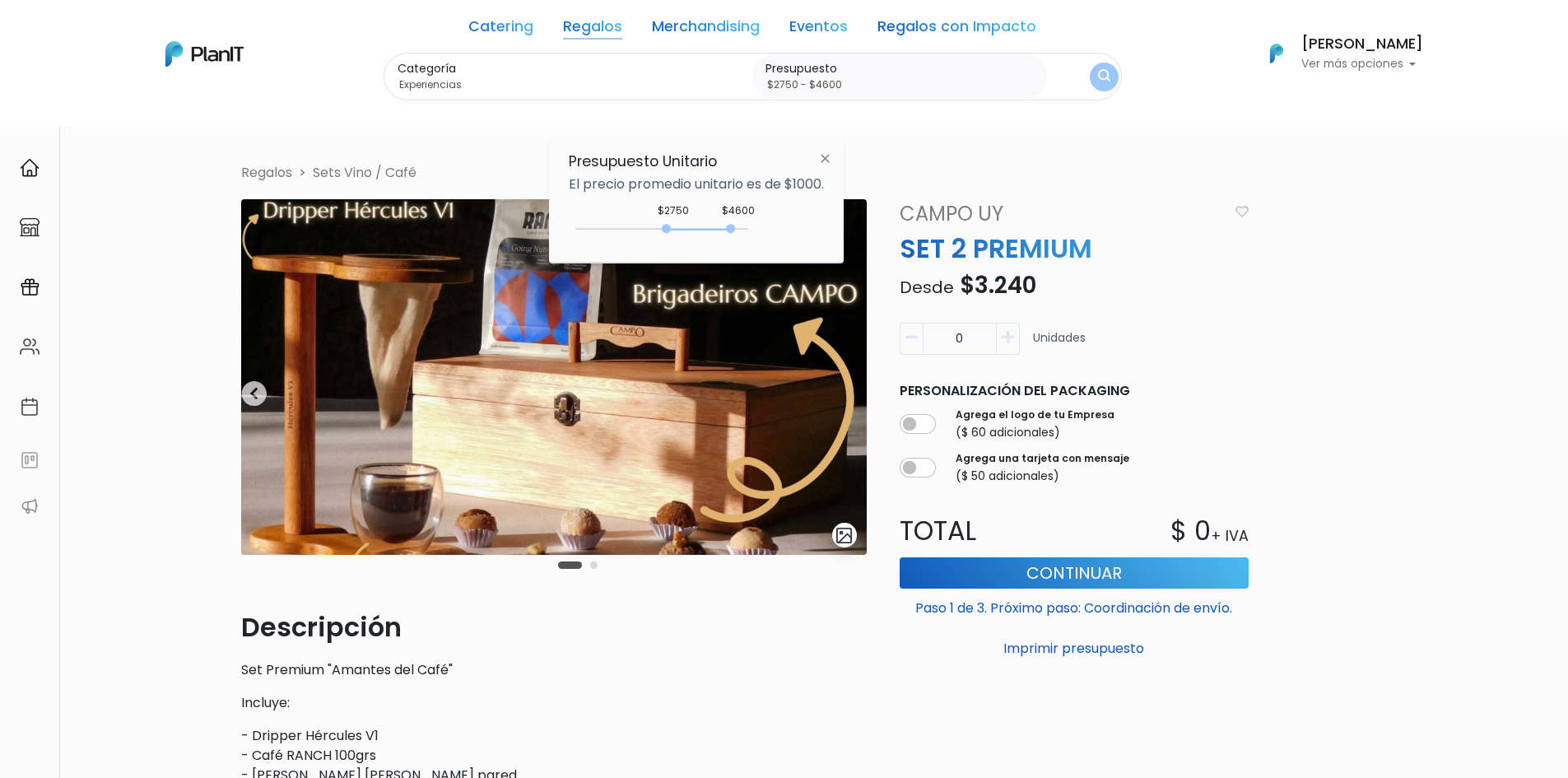
drag, startPoint x: 602, startPoint y: 224, endPoint x: 671, endPoint y: 238, distance: 70.4
click at [671, 238] on div "2750 : 4600 2750 4600" at bounding box center [661, 232] width 172 height 17
click at [1087, 80] on button "submit" at bounding box center [1104, 77] width 43 height 43
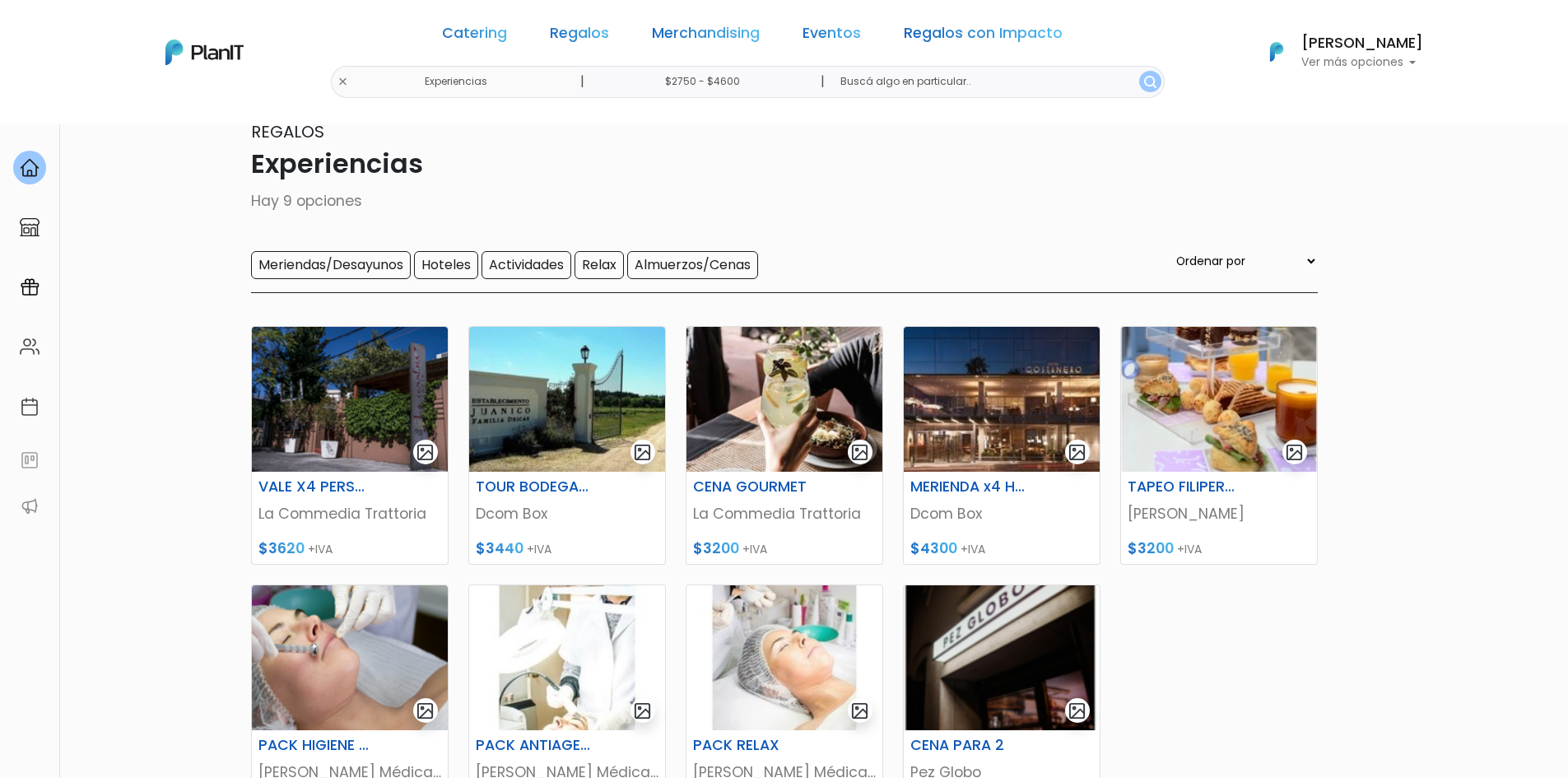
scroll to position [30, 0]
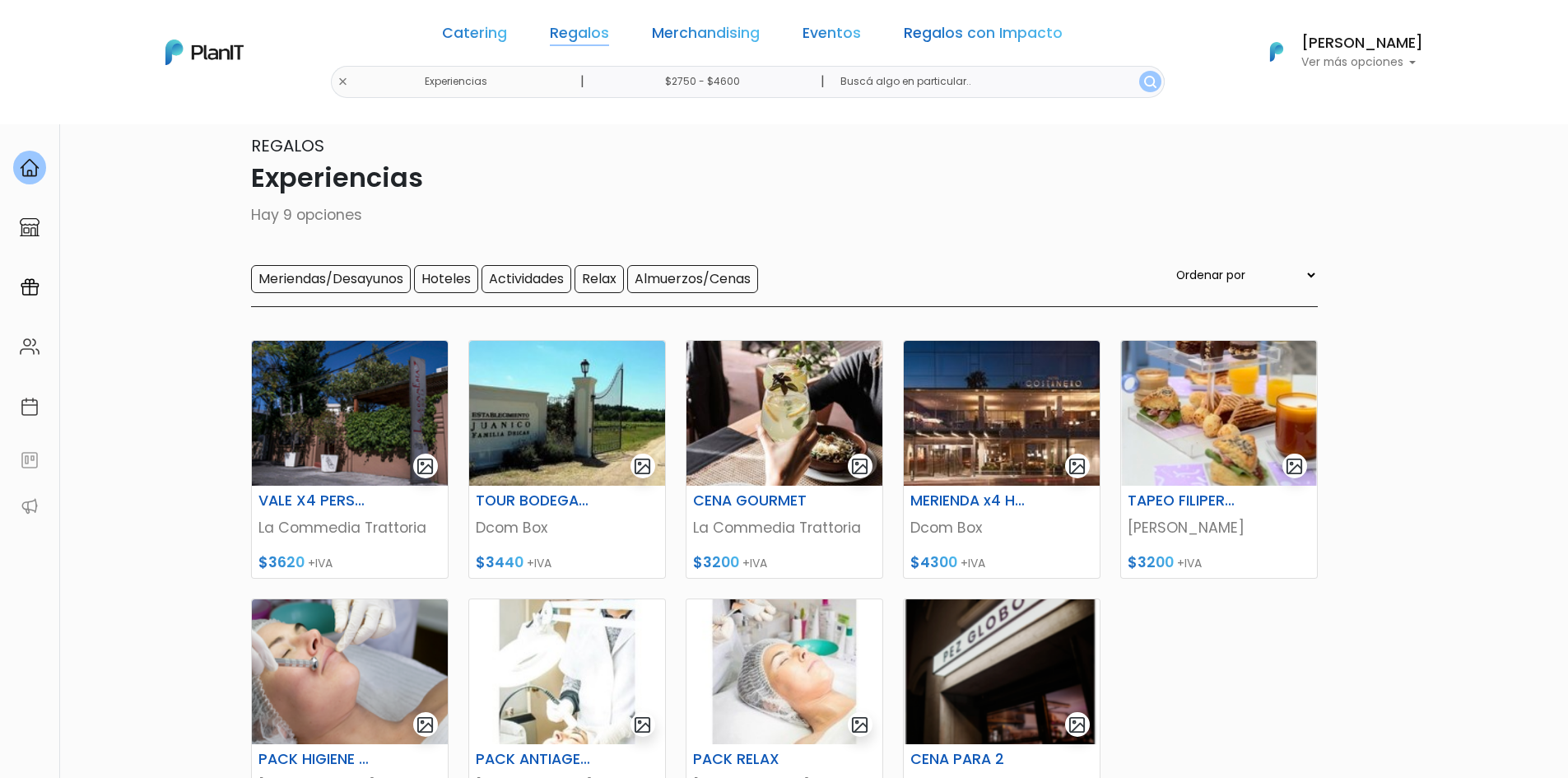
click at [602, 29] on link "Regalos" at bounding box center [579, 36] width 59 height 20
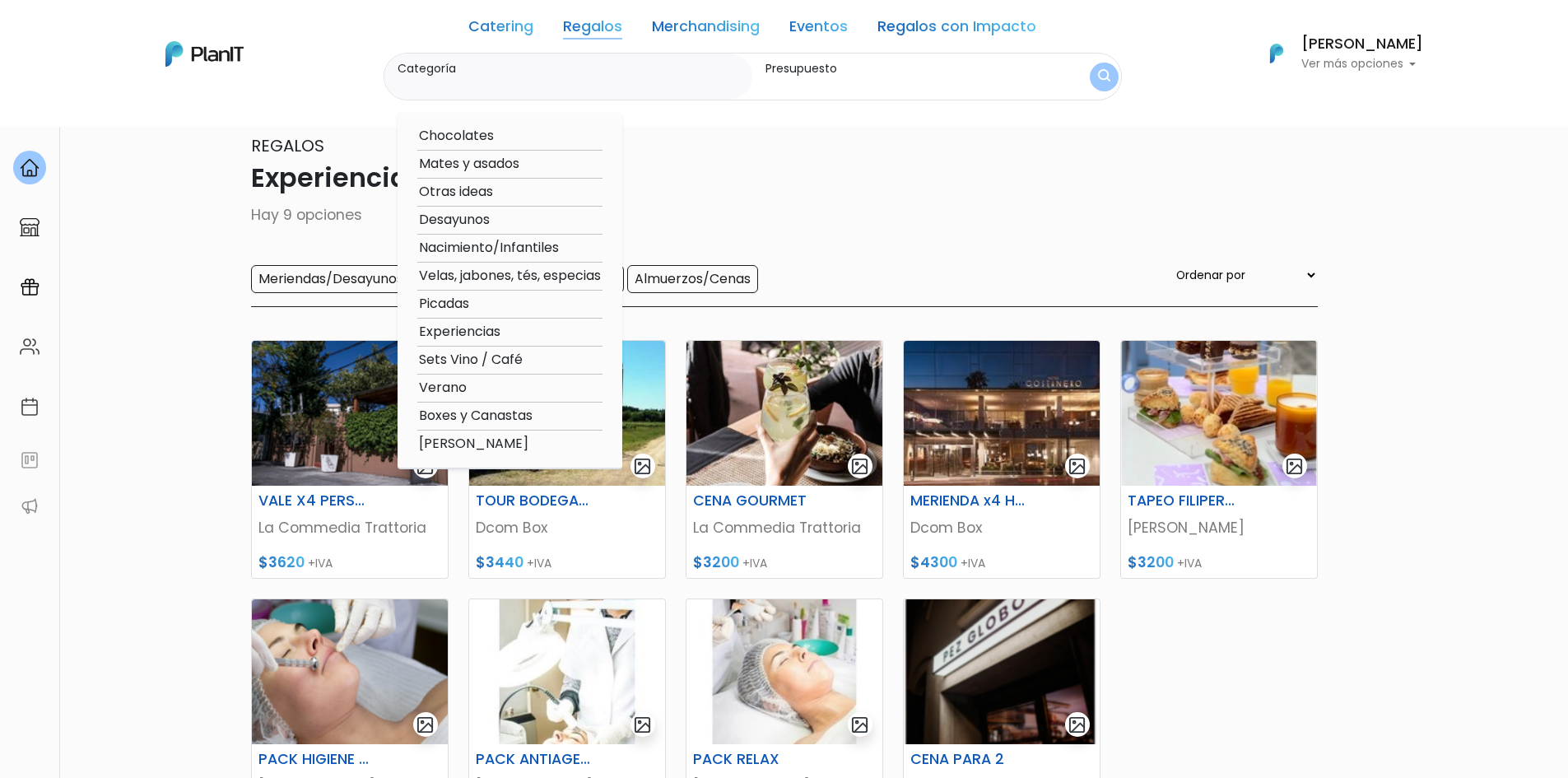
click at [480, 193] on option "Otras ideas" at bounding box center [510, 191] width 185 height 21
type input "Otras ideas"
type input "$2750 - $4600"
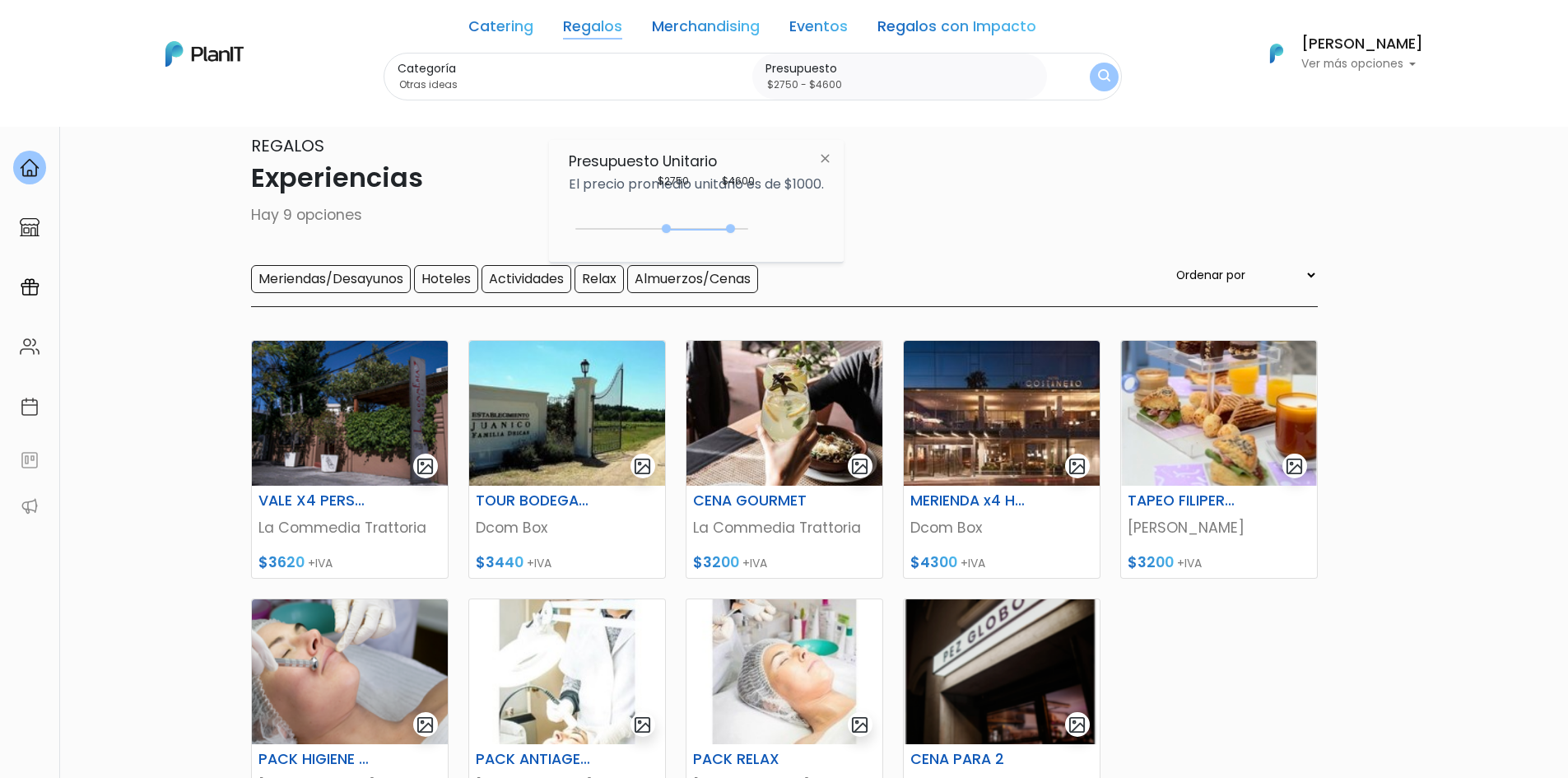
click at [1108, 68] on button "submit" at bounding box center [1103, 77] width 29 height 29
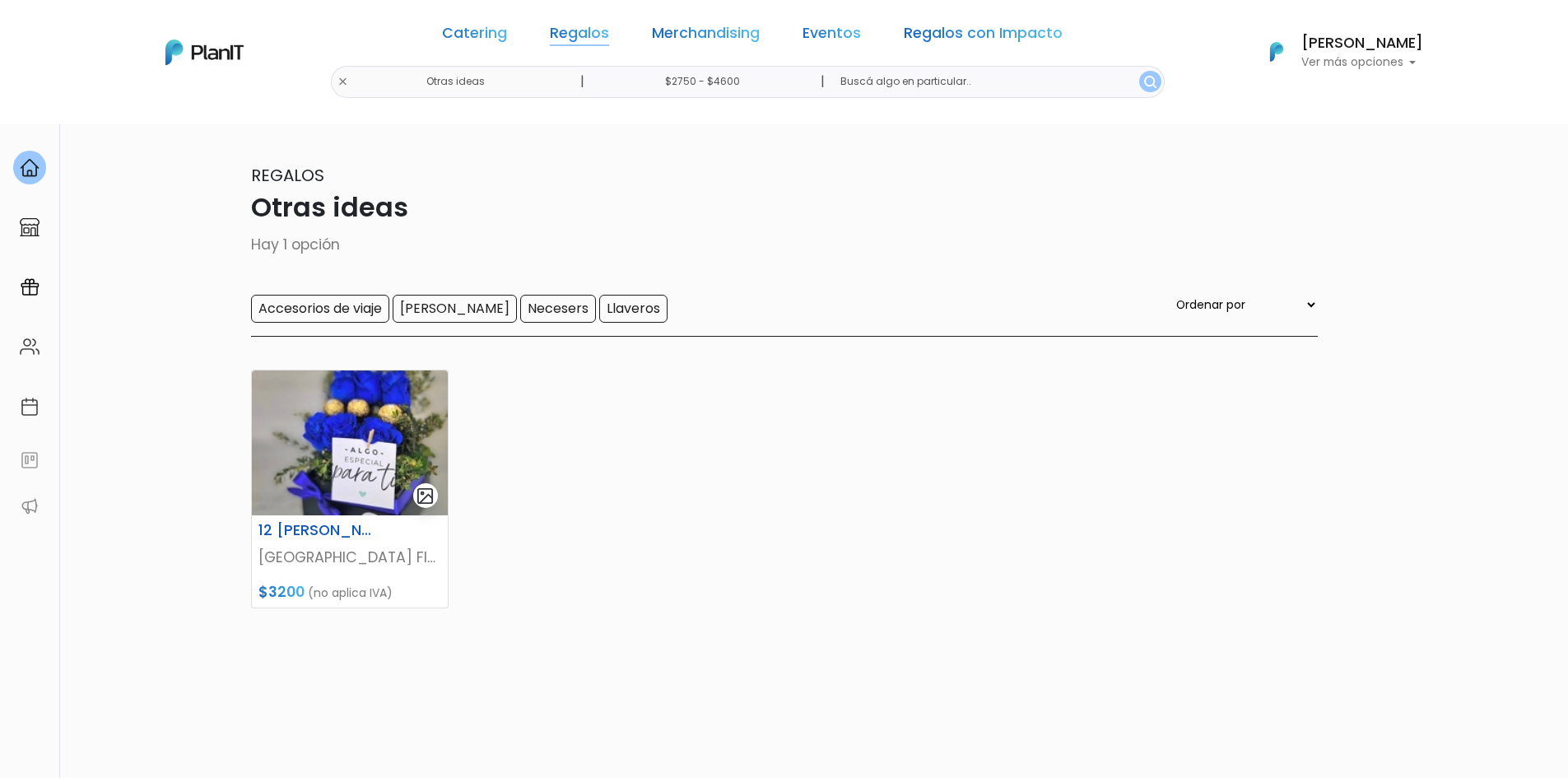
click at [586, 27] on link "Regalos" at bounding box center [579, 36] width 59 height 20
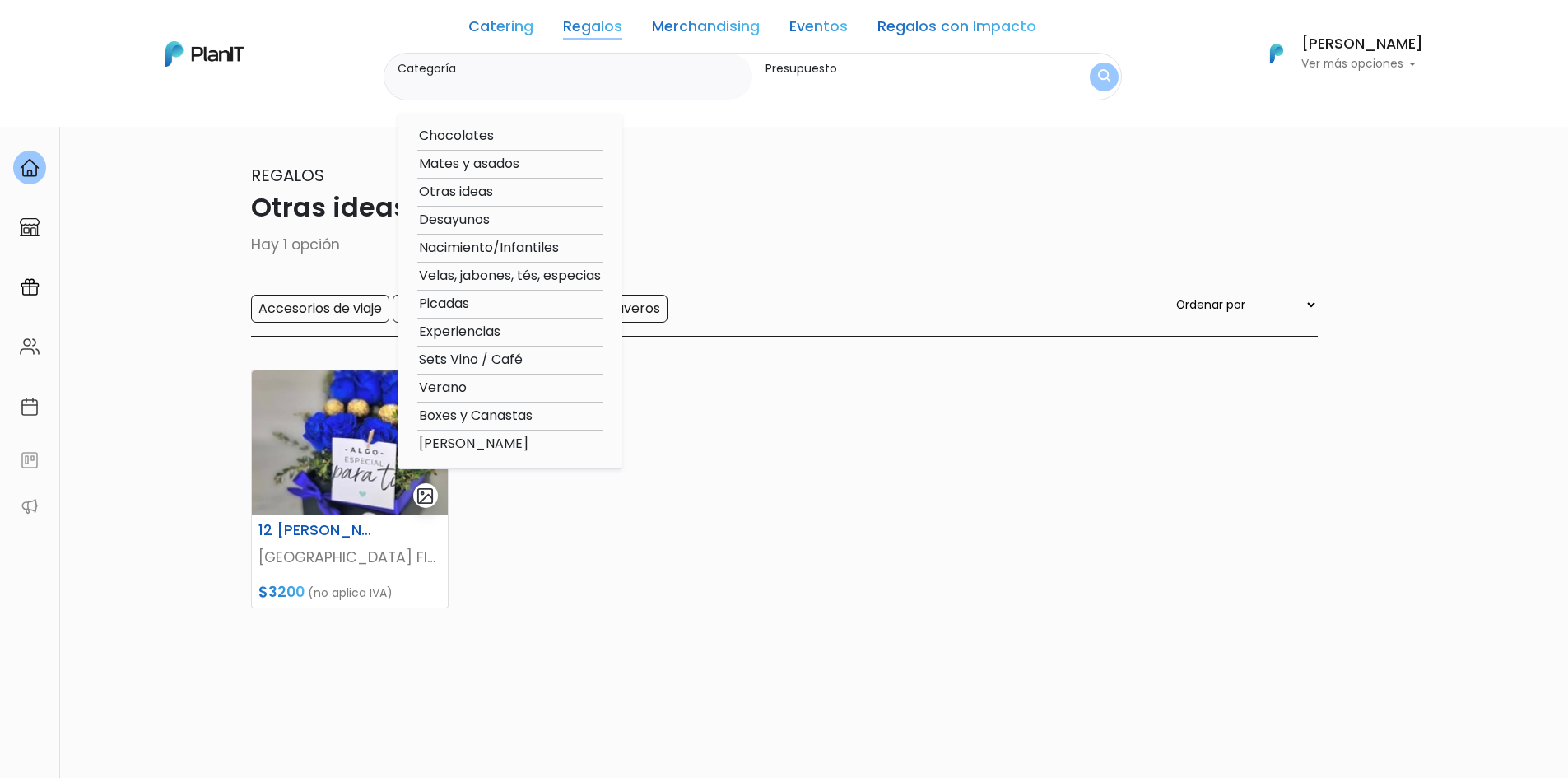
click at [489, 161] on option "Mates y asados" at bounding box center [510, 164] width 185 height 21
type input "Mates y asados"
type input "$2750 - $4600"
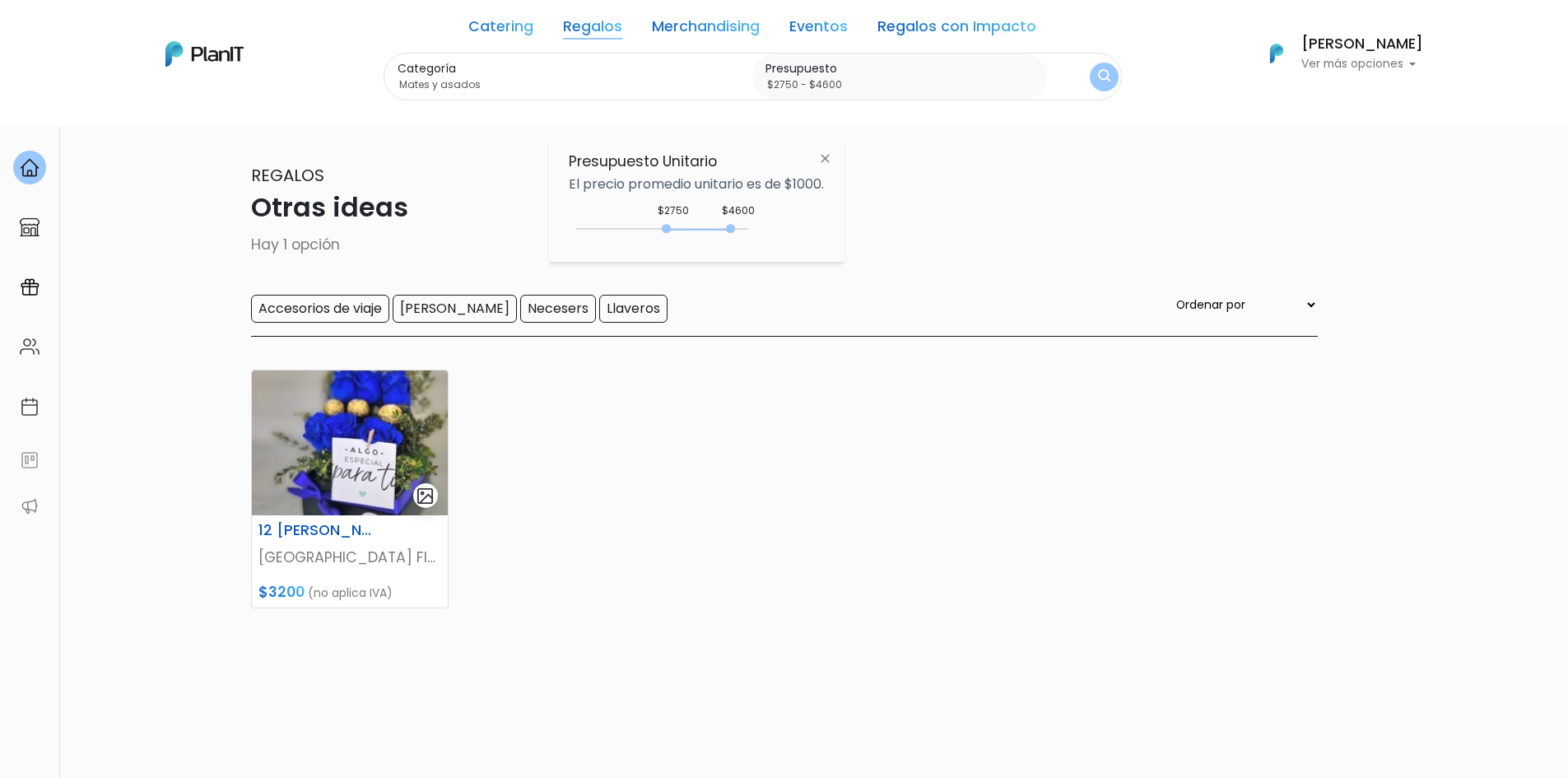
click at [1100, 75] on img "submit" at bounding box center [1103, 77] width 12 height 16
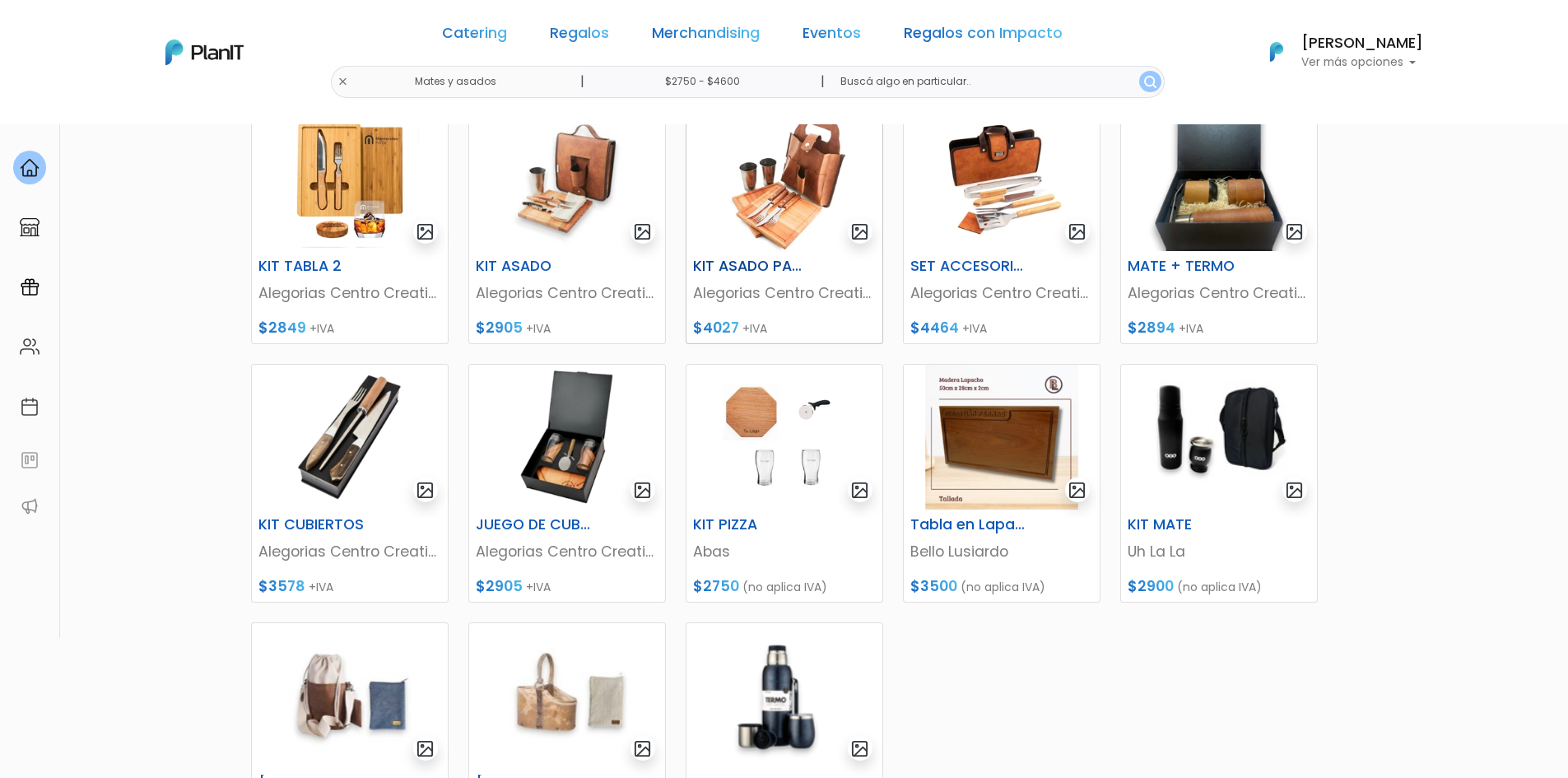
scroll to position [164, 0]
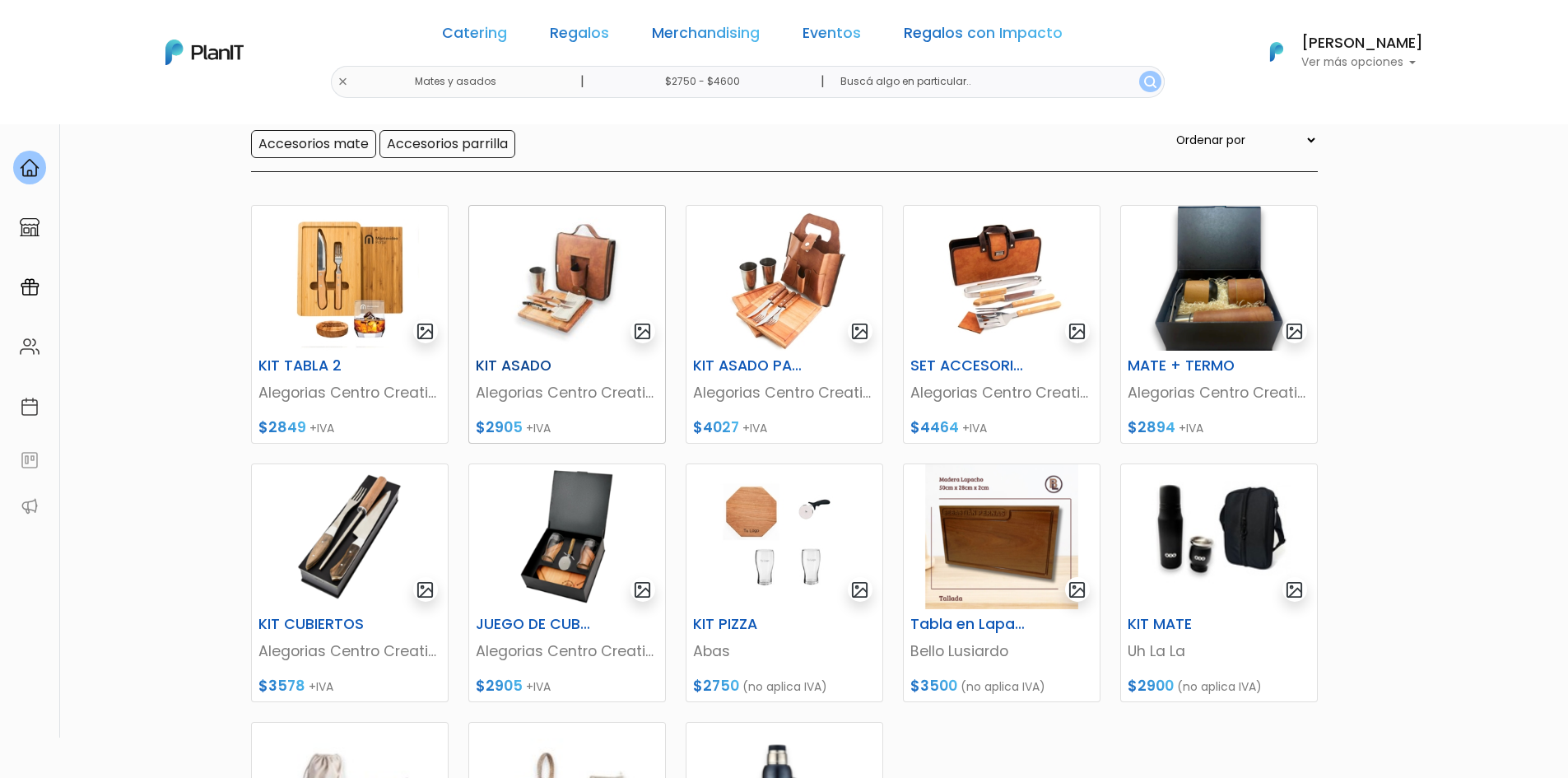
click at [562, 281] on img at bounding box center [566, 278] width 196 height 145
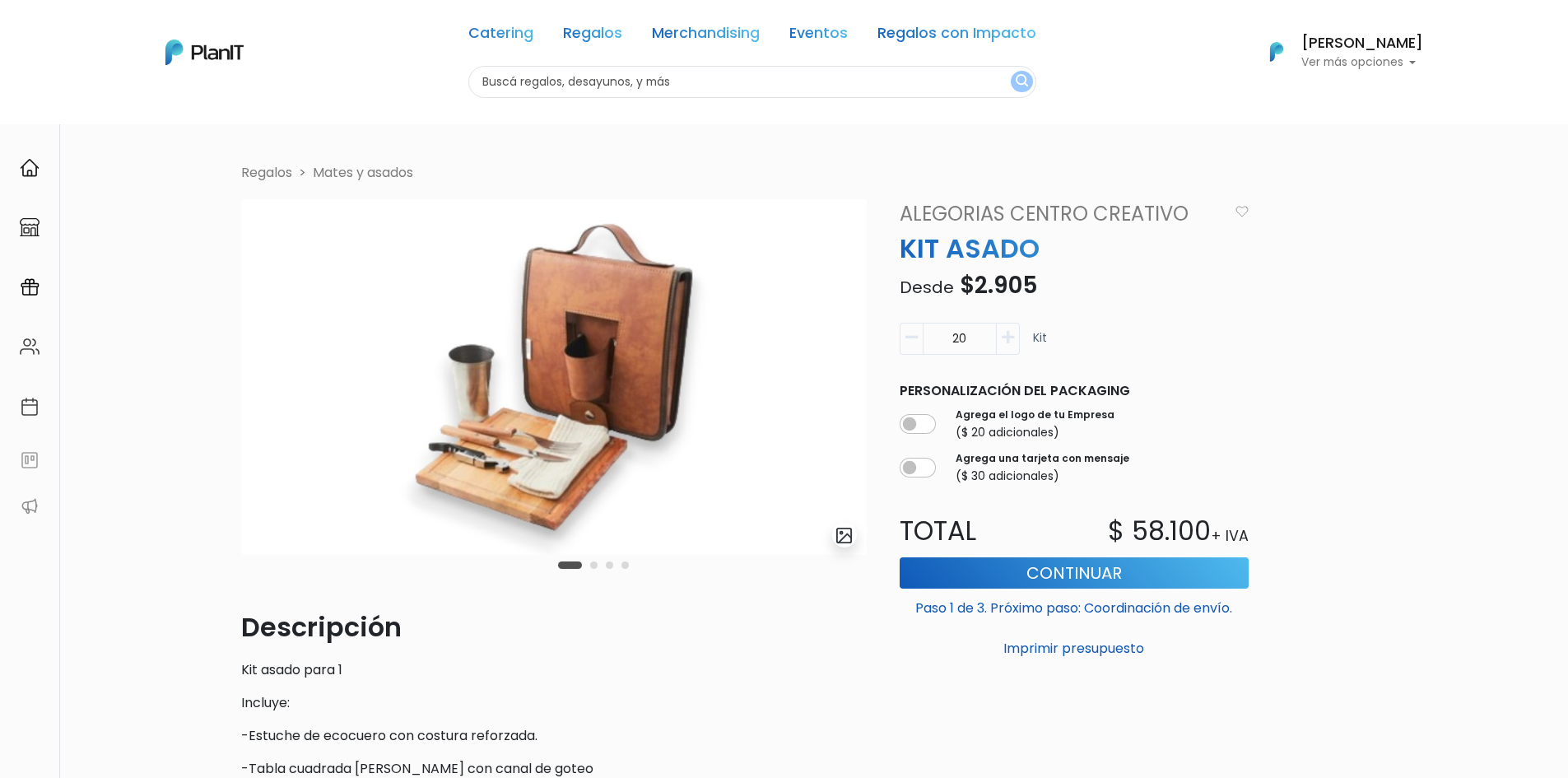
scroll to position [33, 0]
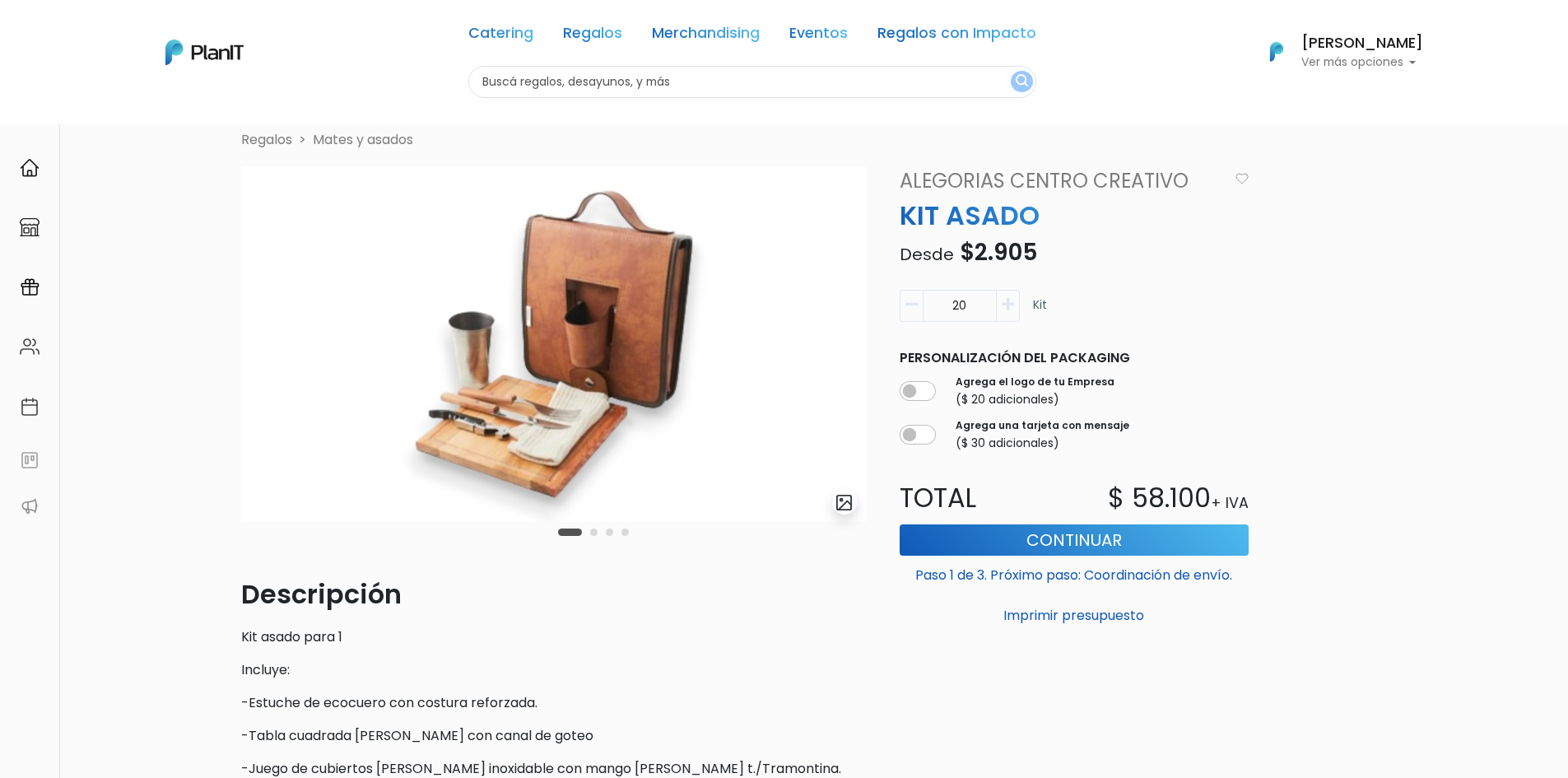
click at [781, 372] on img at bounding box center [553, 343] width 626 height 356
click at [413, 285] on img at bounding box center [553, 343] width 626 height 356
click at [838, 506] on img "submit" at bounding box center [843, 502] width 19 height 19
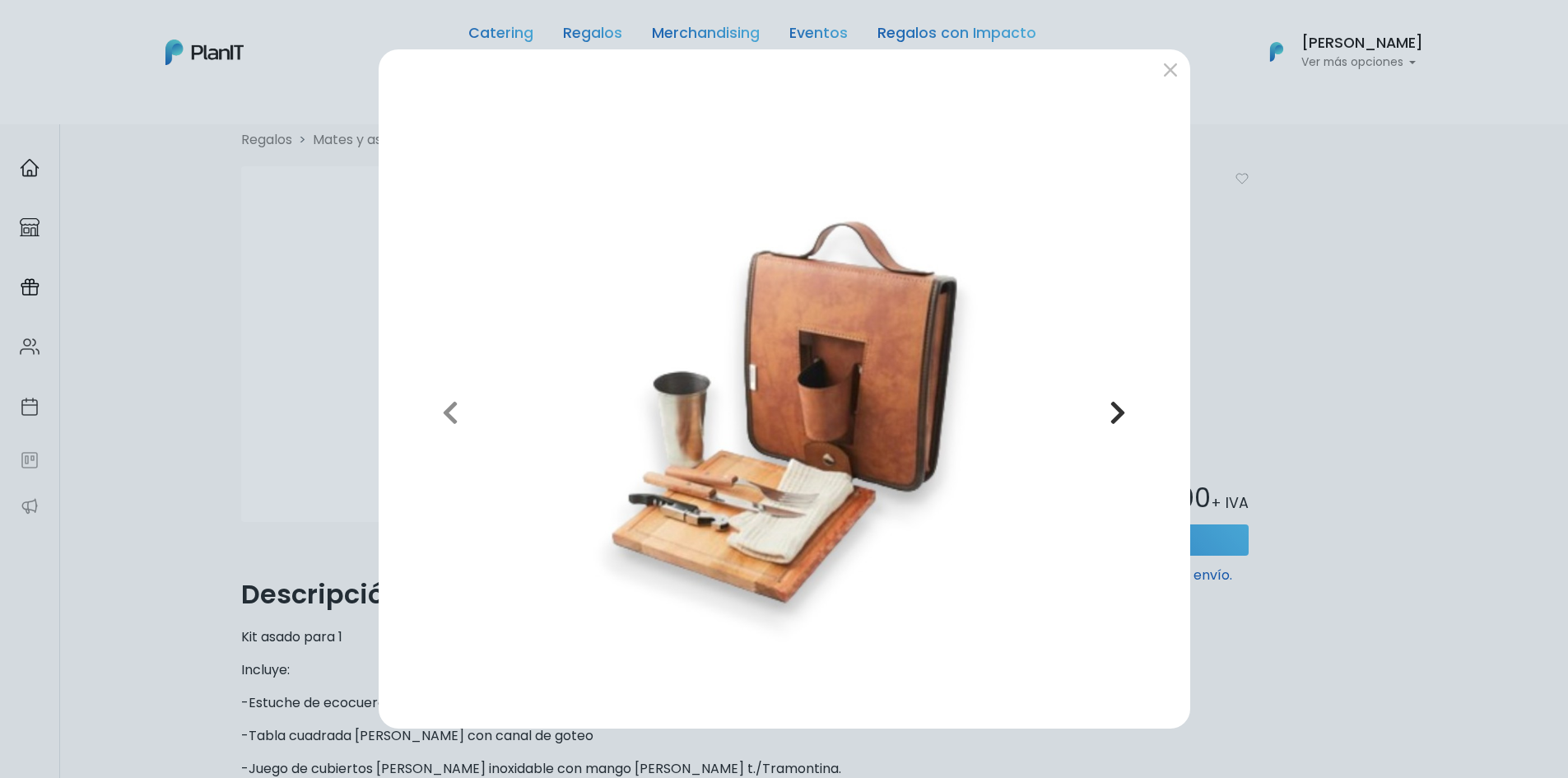
click at [1109, 417] on icon "button" at bounding box center [1117, 413] width 17 height 26
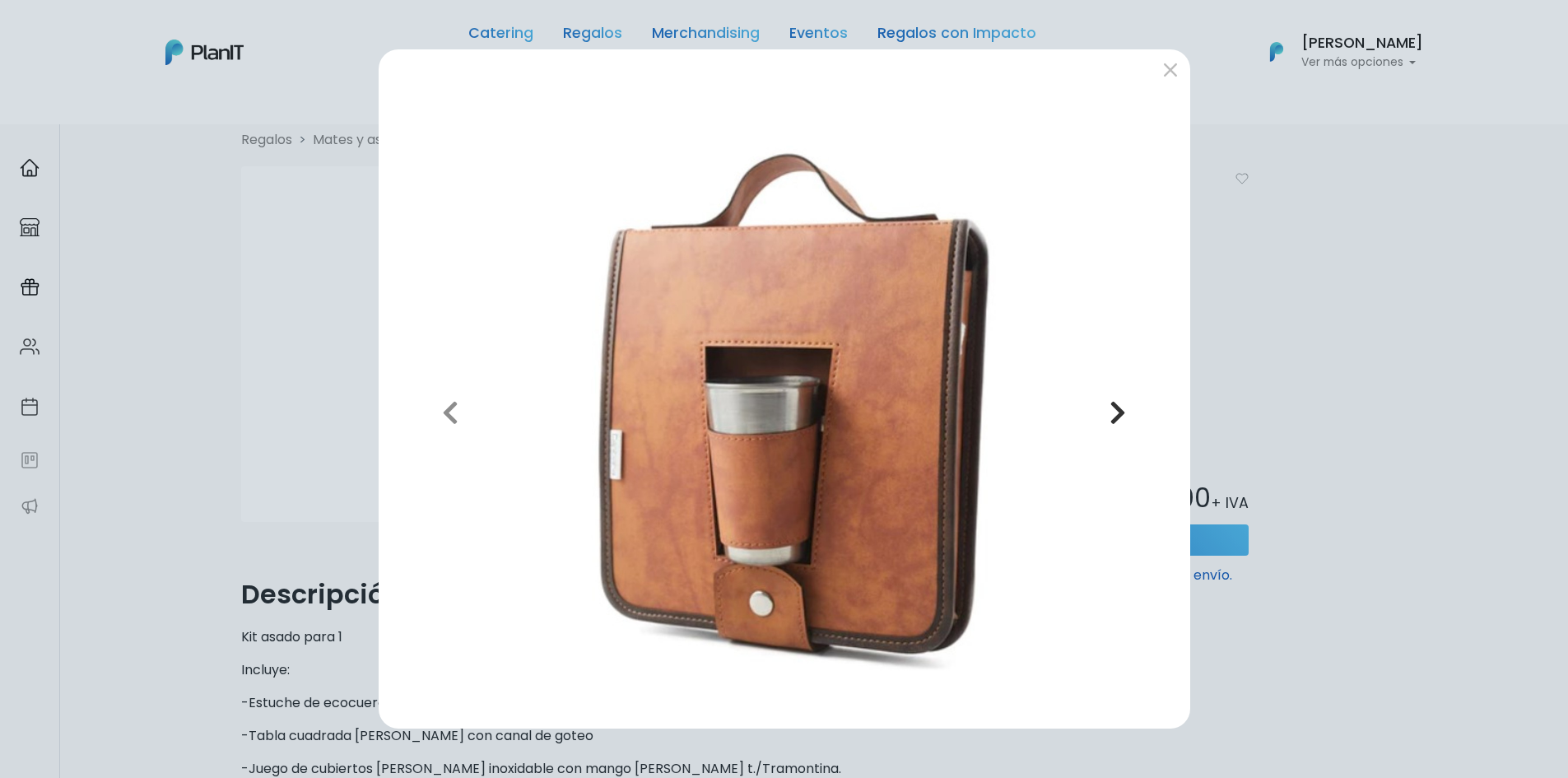
click at [1110, 417] on icon "button" at bounding box center [1117, 413] width 17 height 26
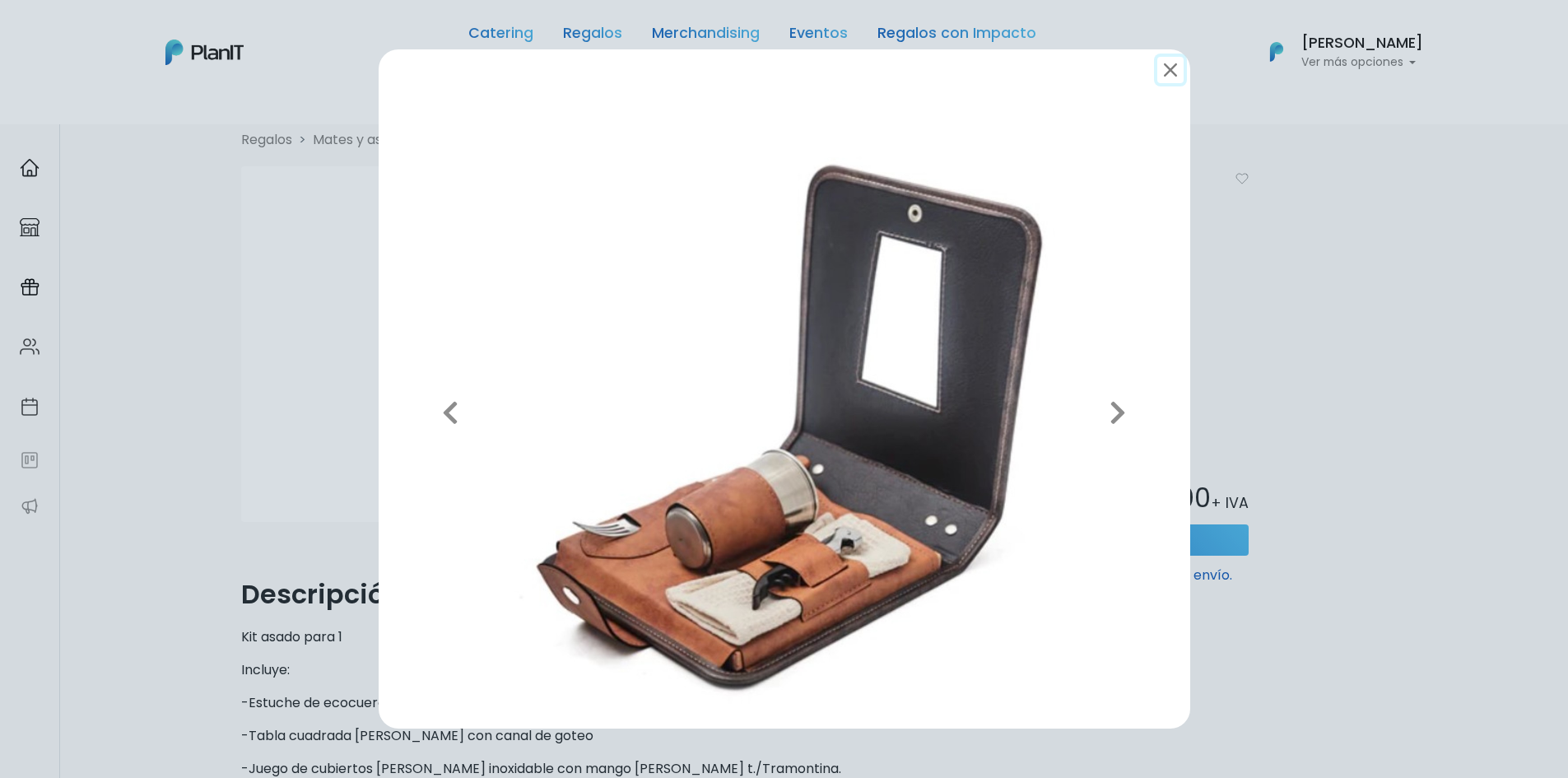
click at [1178, 71] on button "submit" at bounding box center [1170, 70] width 26 height 26
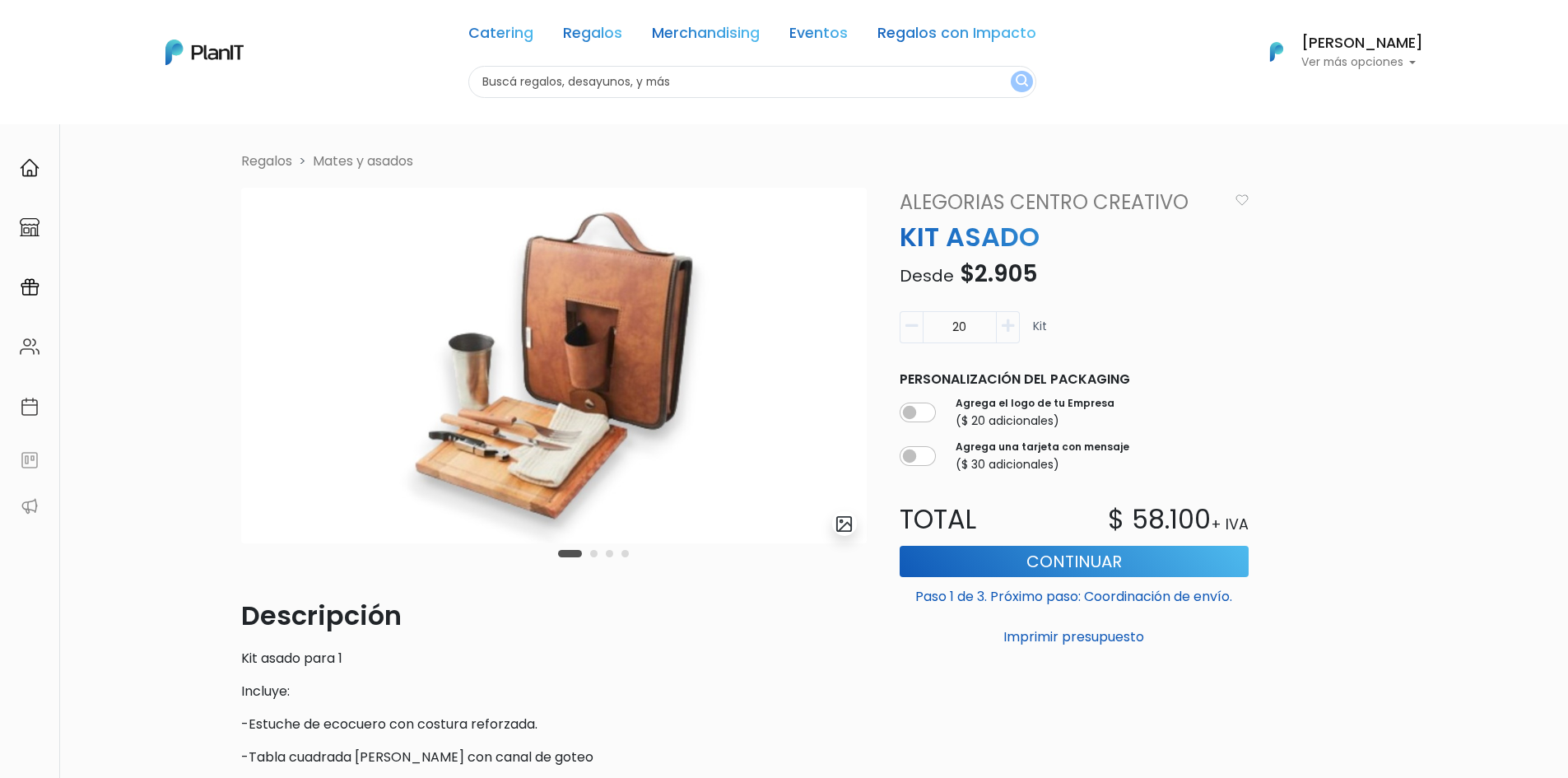
scroll to position [0, 0]
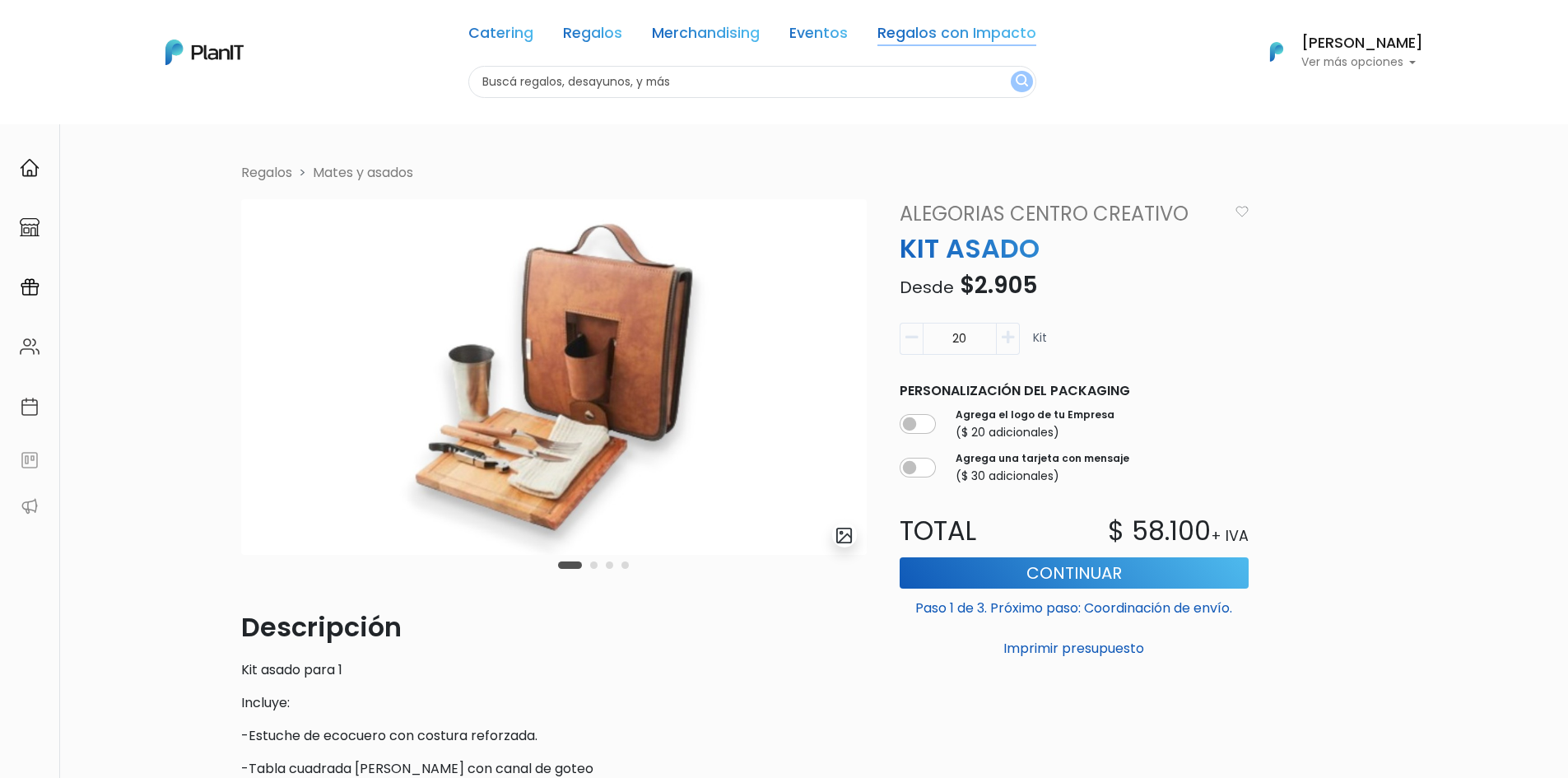
click at [925, 31] on link "Regalos con Impacto" at bounding box center [956, 36] width 158 height 20
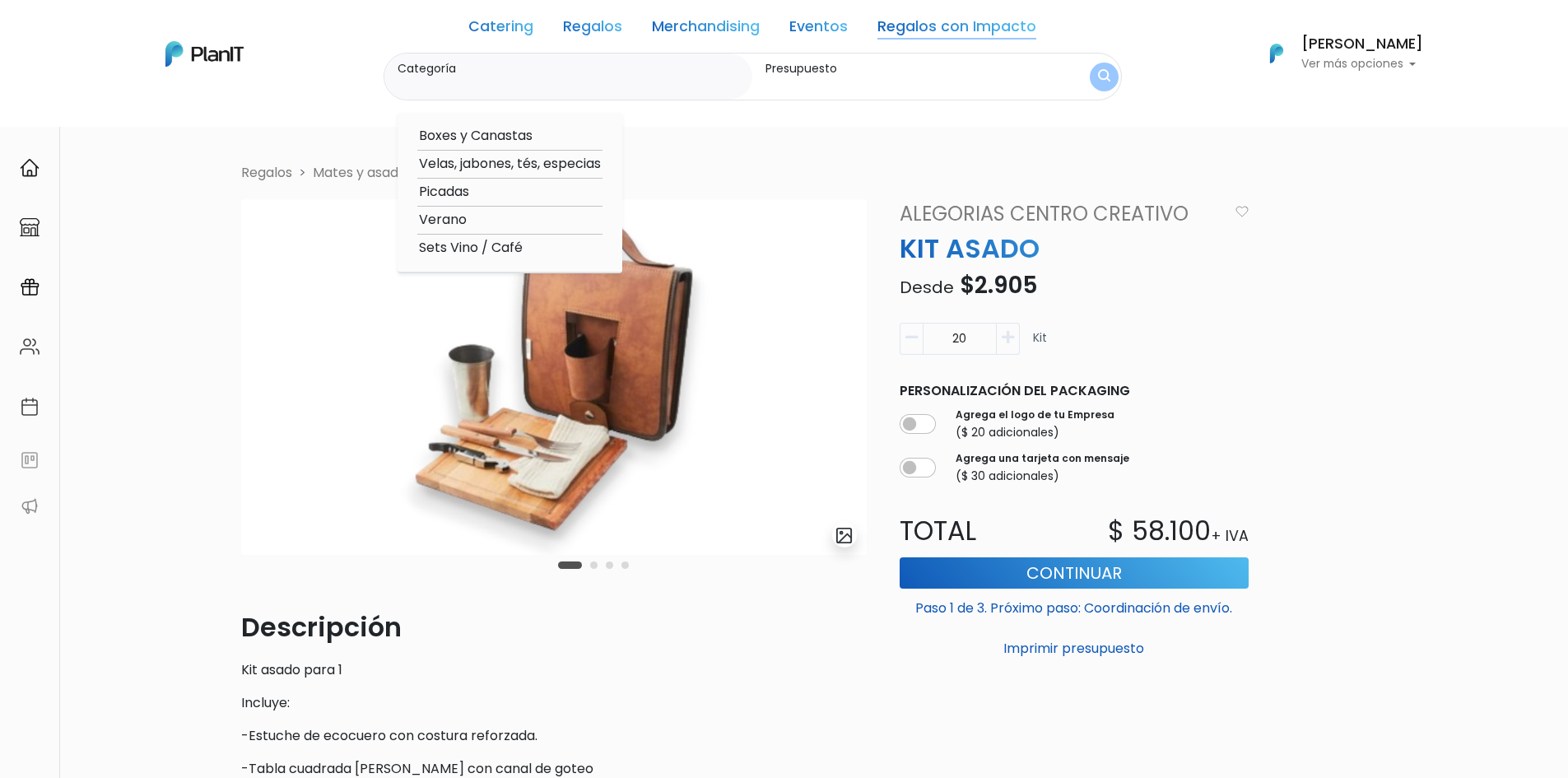
click at [488, 133] on option "Boxes y Canastas" at bounding box center [510, 136] width 185 height 21
type input "Boxes y Canastas"
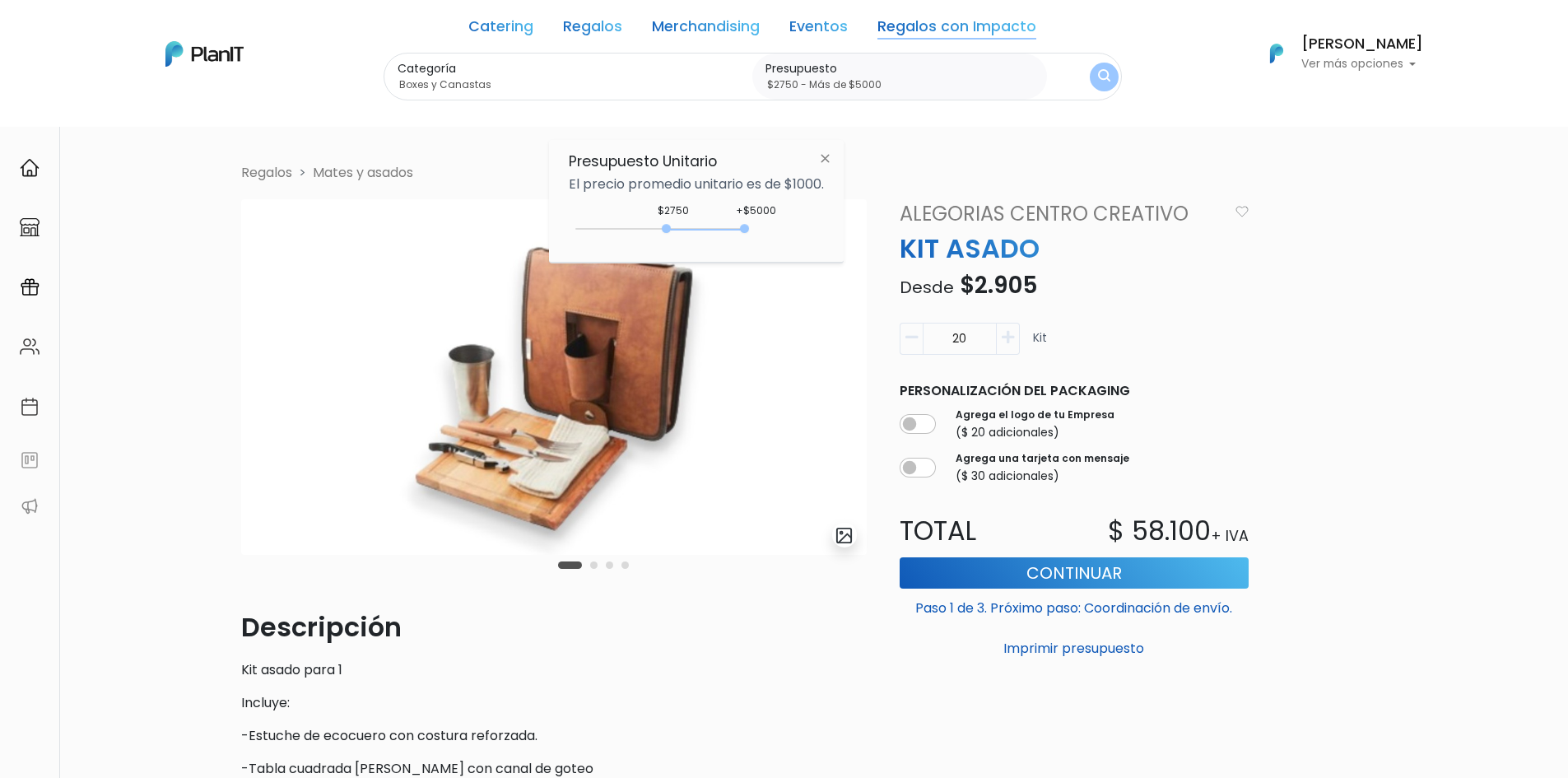
type input "$2750 - Más de $5000"
click at [773, 232] on div "+$5000 $2750 2750 : 5000 2750 5000 2750,5000" at bounding box center [696, 232] width 255 height 33
click at [1098, 79] on img "submit" at bounding box center [1103, 77] width 12 height 16
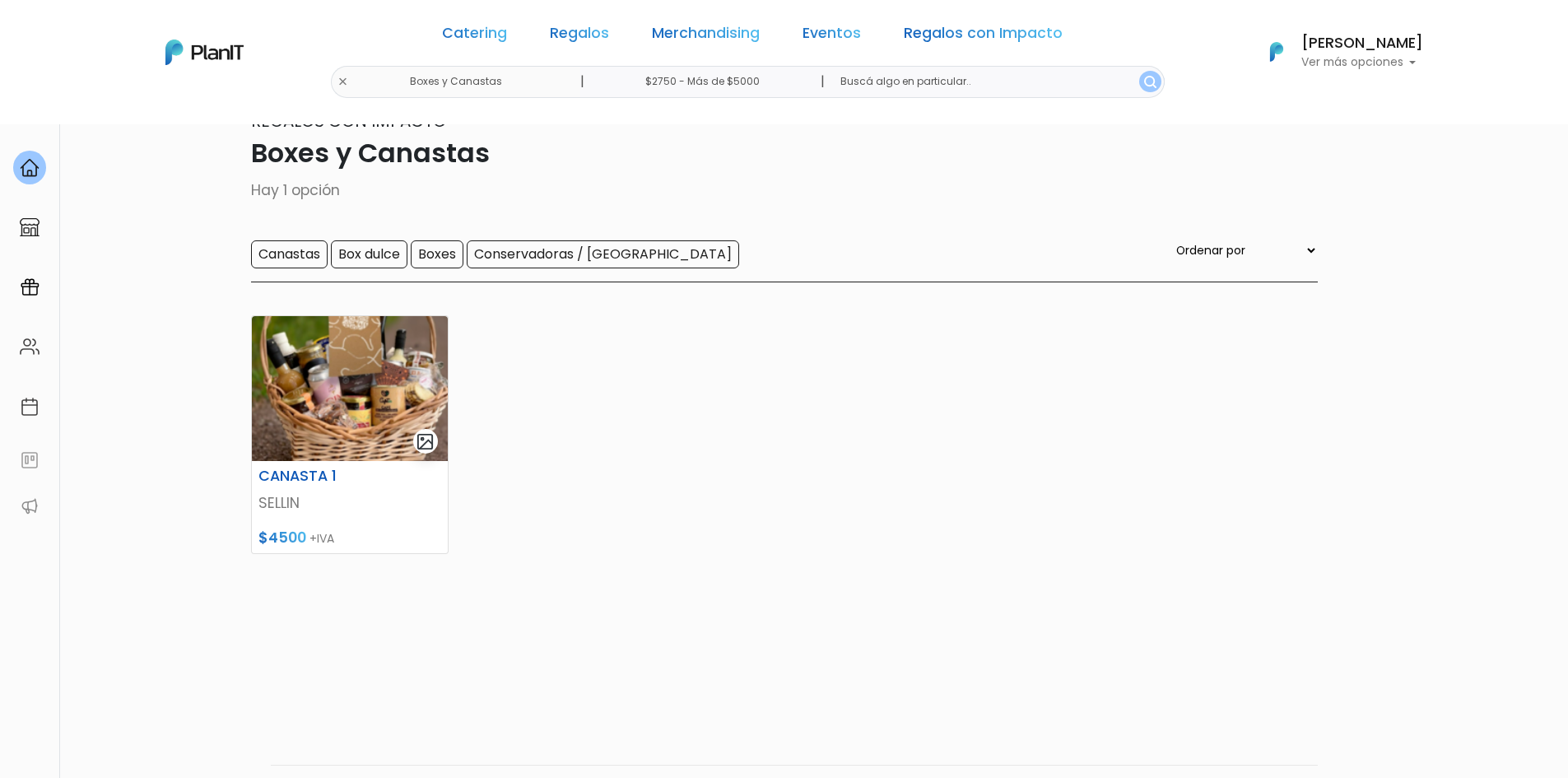
scroll to position [83, 0]
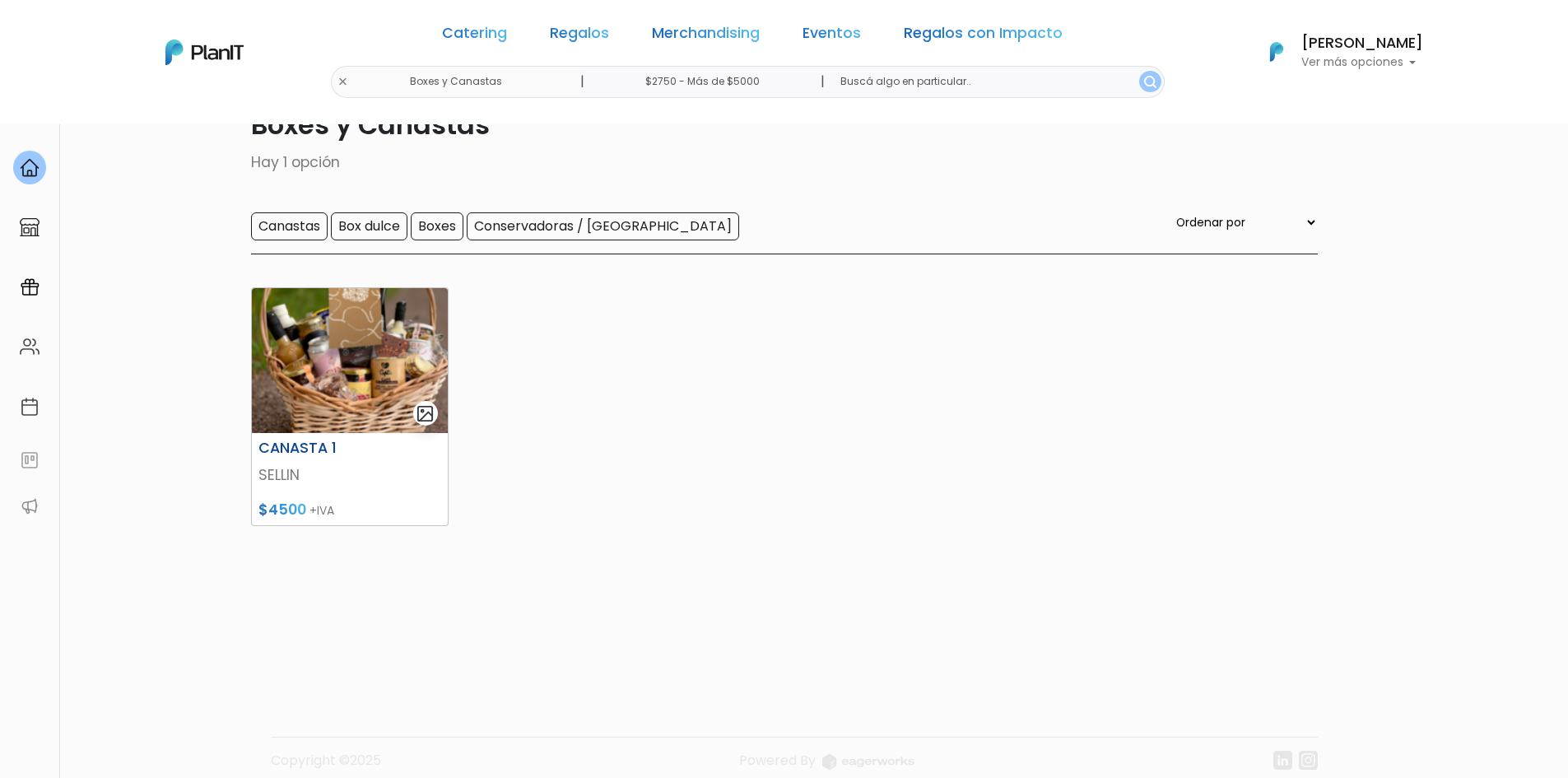
click at [309, 355] on img at bounding box center [349, 361] width 196 height 145
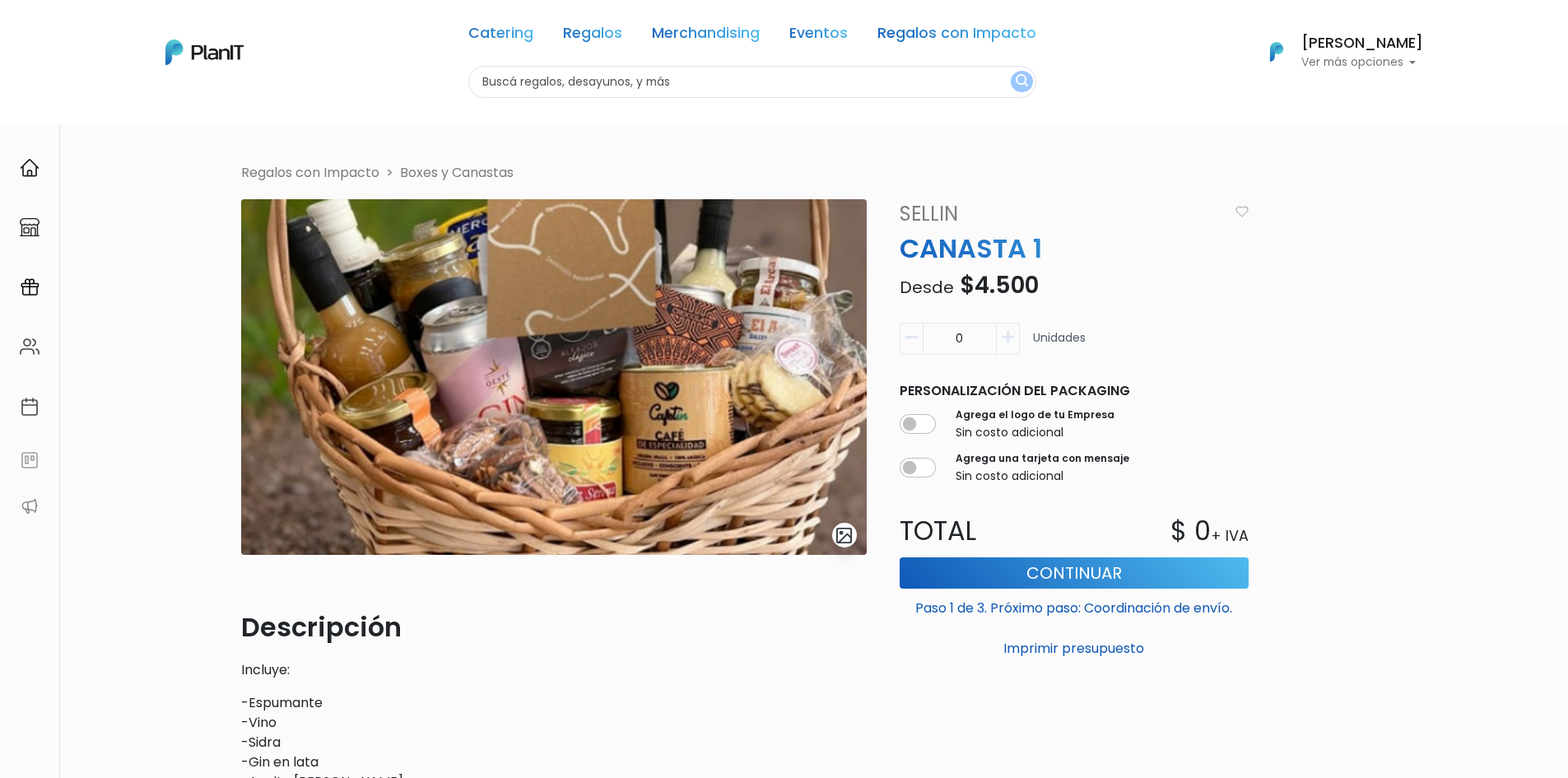
click at [189, 295] on div "Volver Regalos con Impacto Boxes y Canastas slide 1 of 1 Descripción Incluye: -…" at bounding box center [784, 744] width 1568 height 1241
